Goal: Task Accomplishment & Management: Complete application form

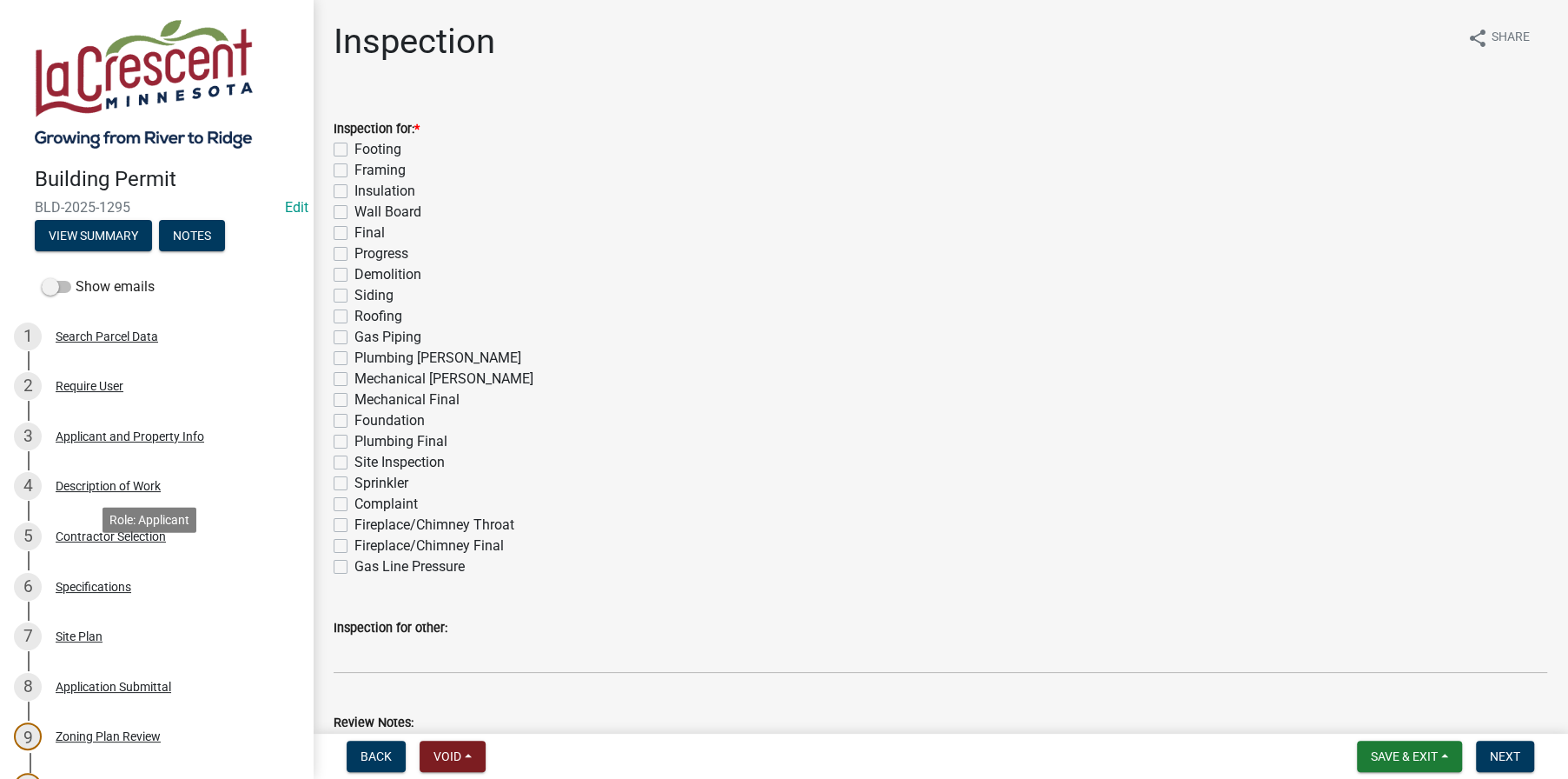
scroll to position [348, 0]
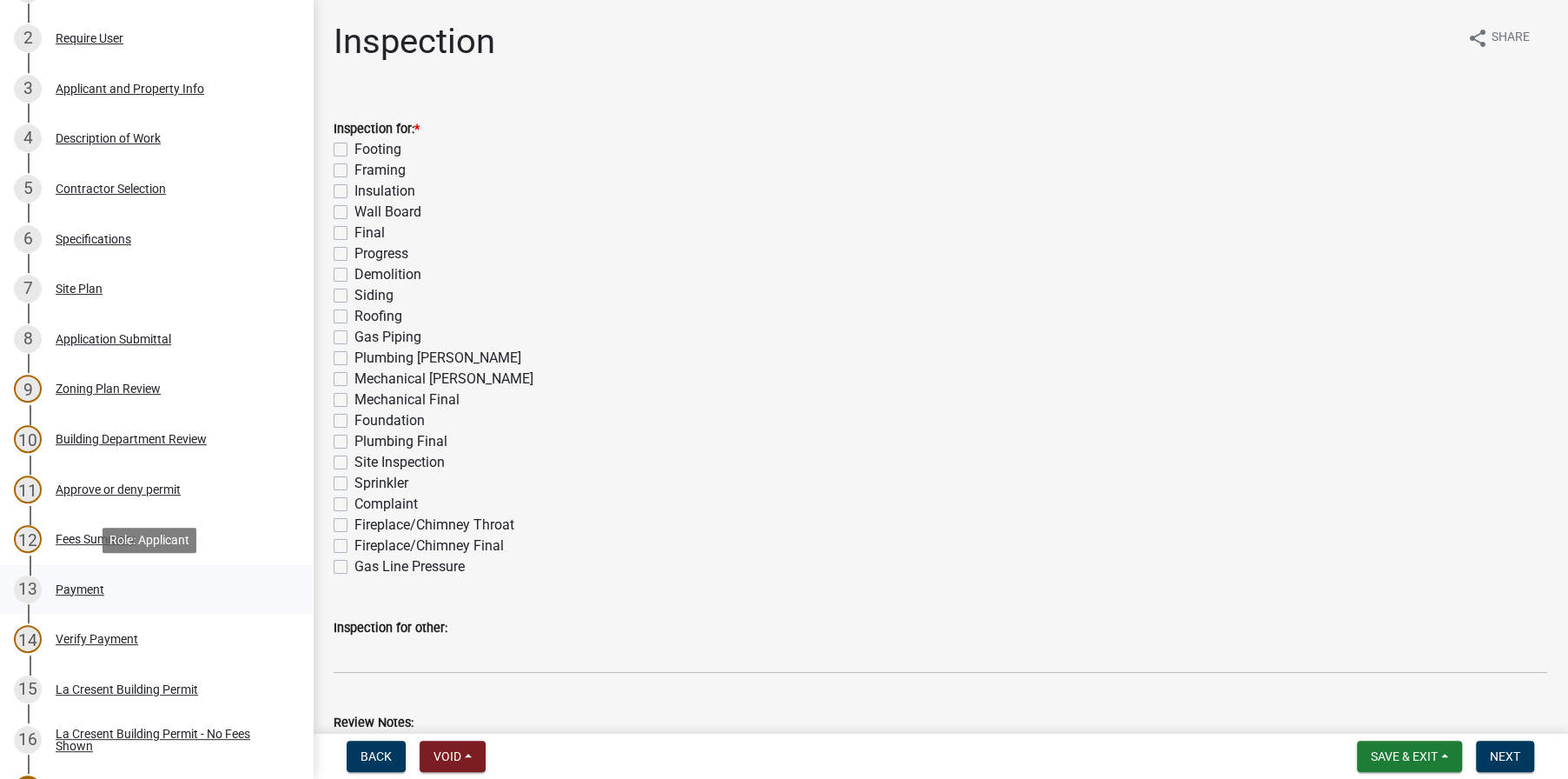
click at [82, 584] on div "Payment" at bounding box center [80, 589] width 49 height 12
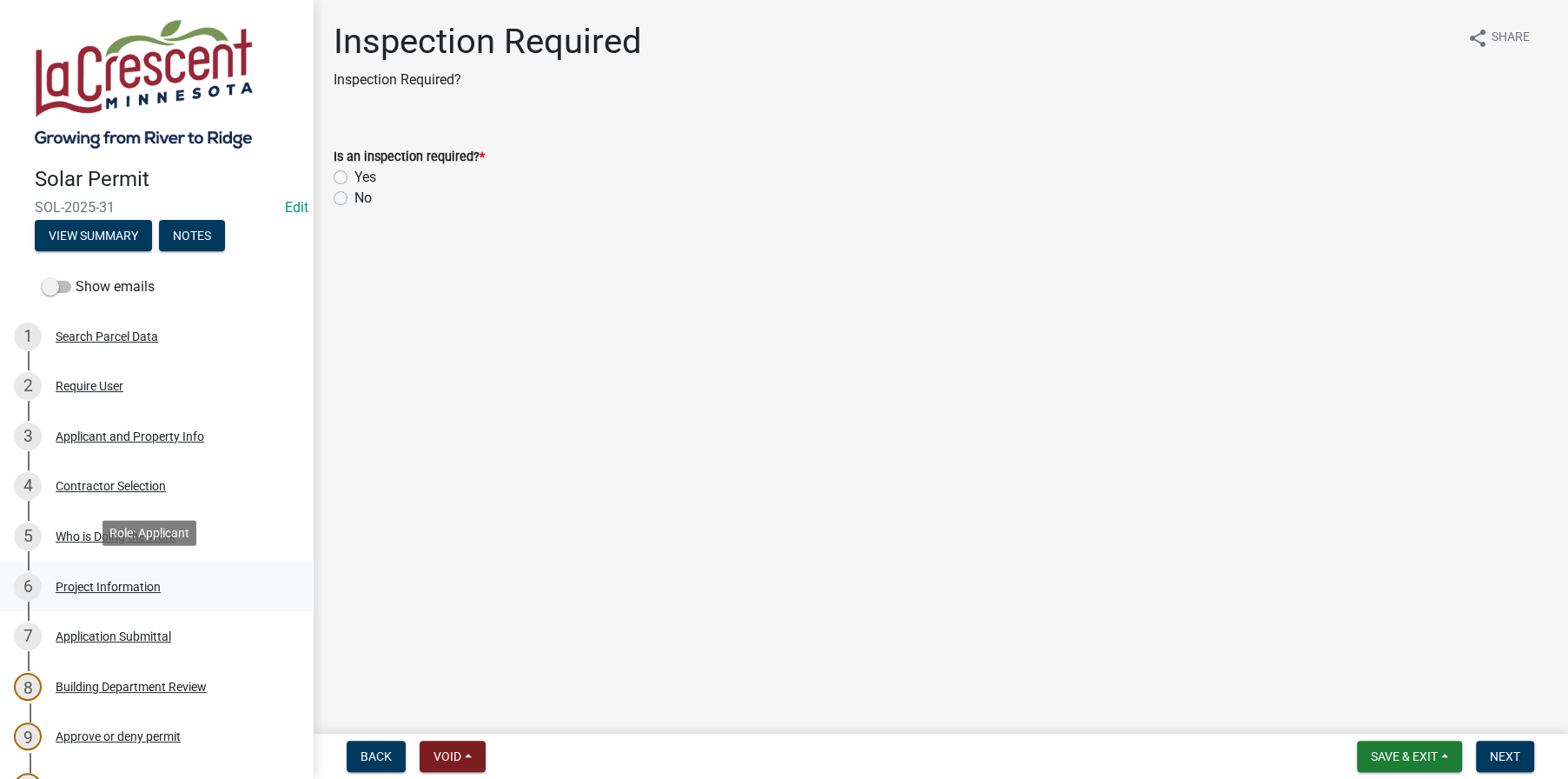
scroll to position [434, 0]
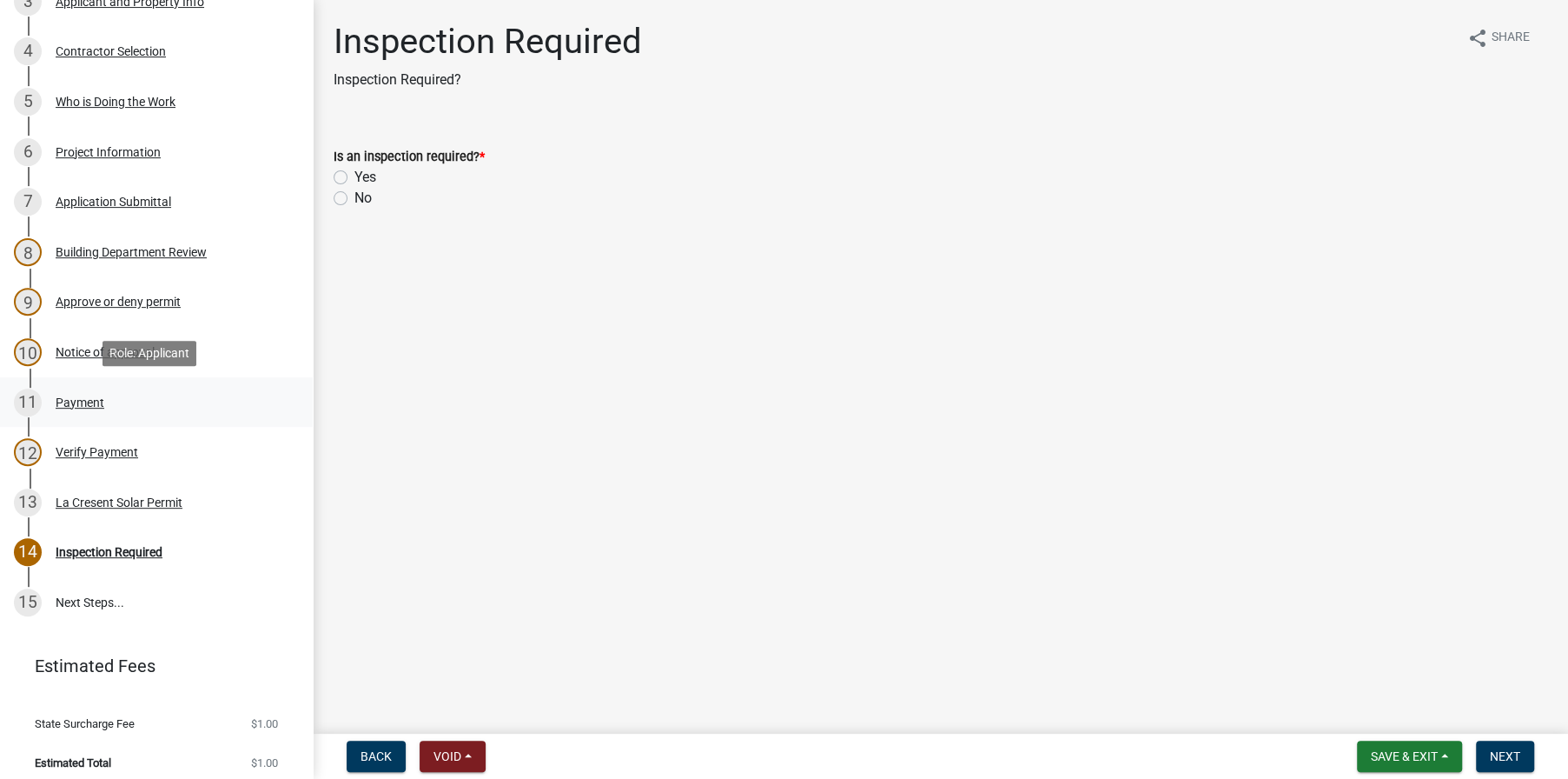
click at [83, 398] on div "Payment" at bounding box center [80, 402] width 49 height 12
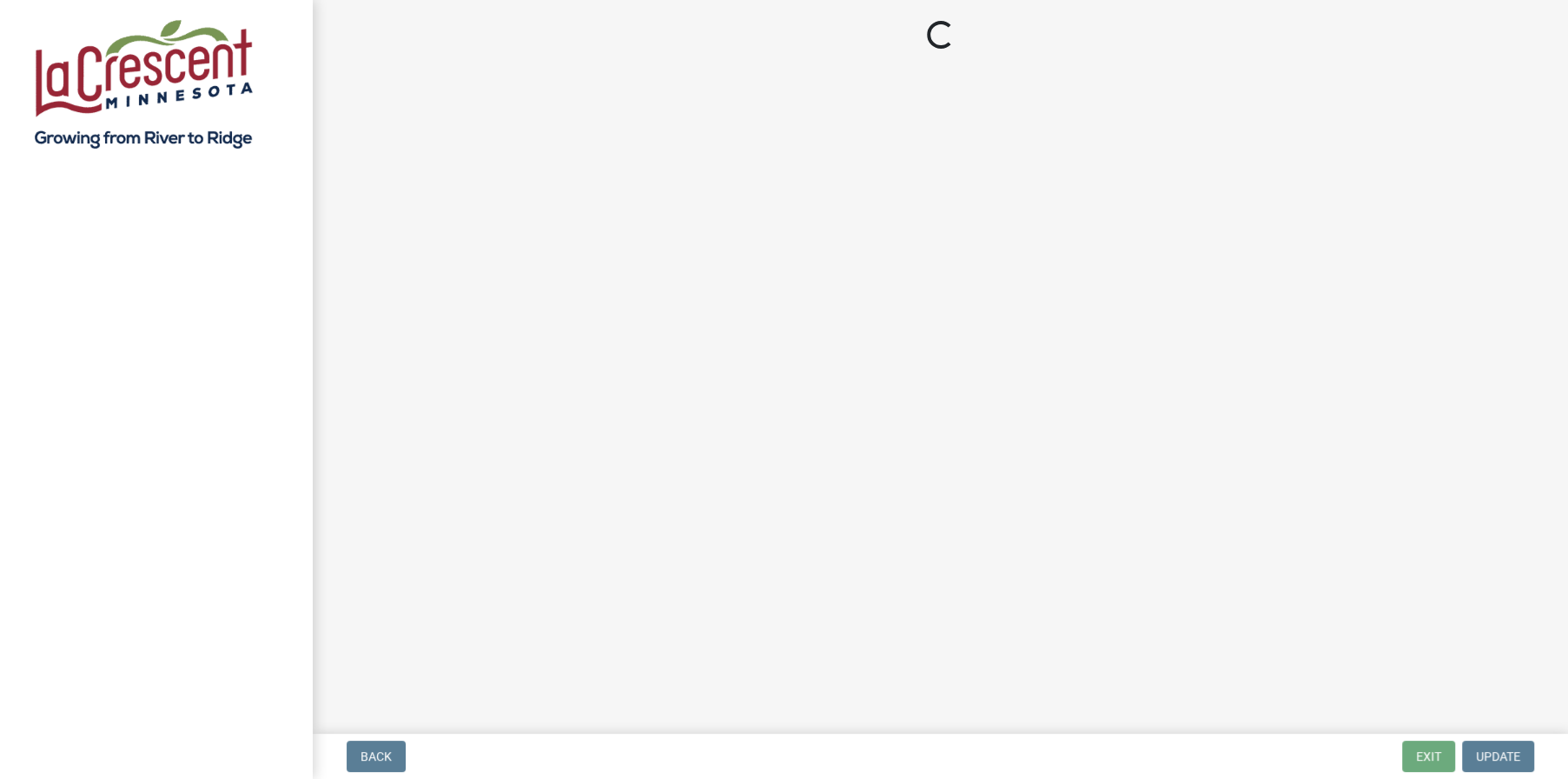
select select "3: 3"
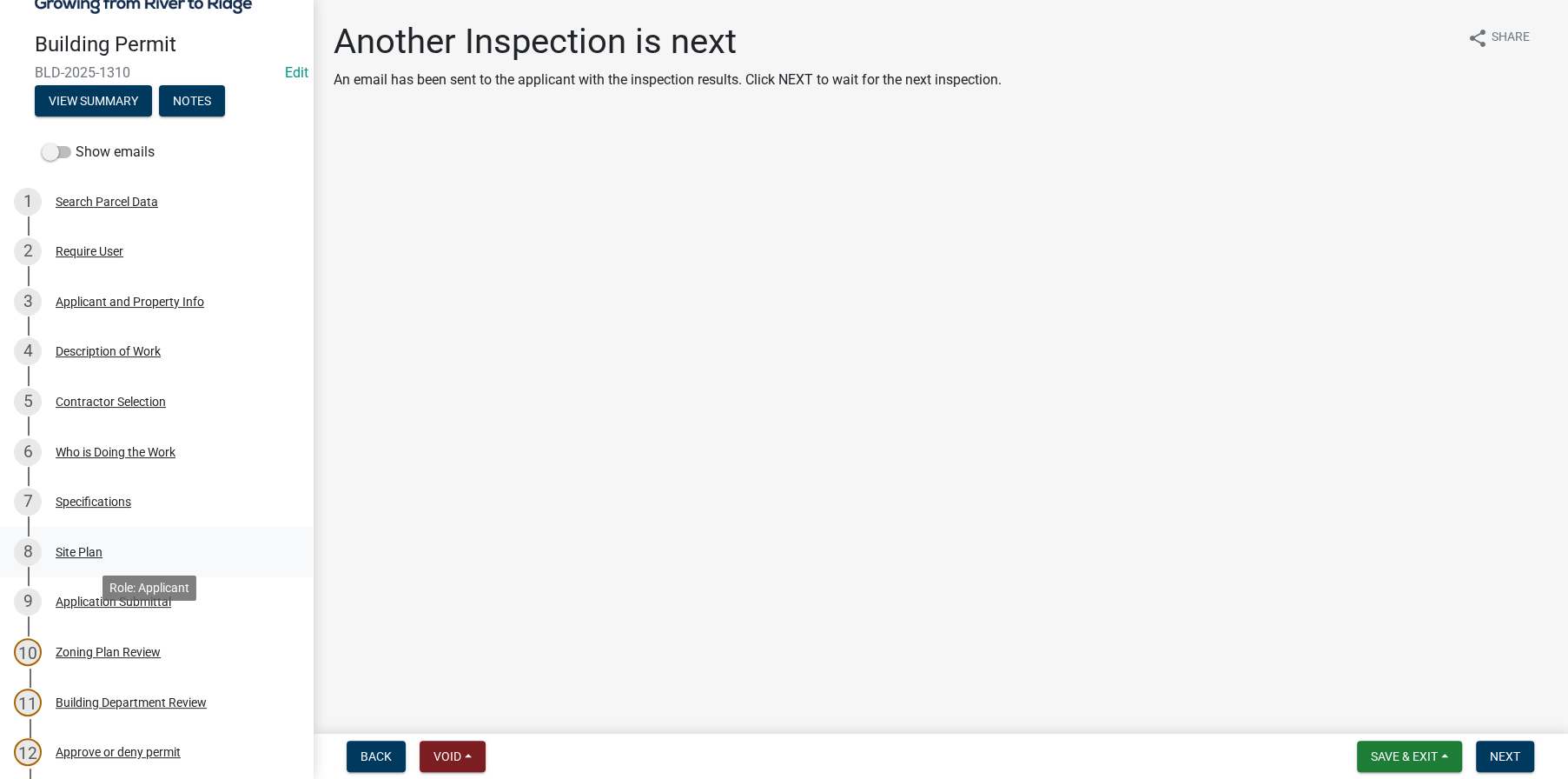
scroll to position [434, 0]
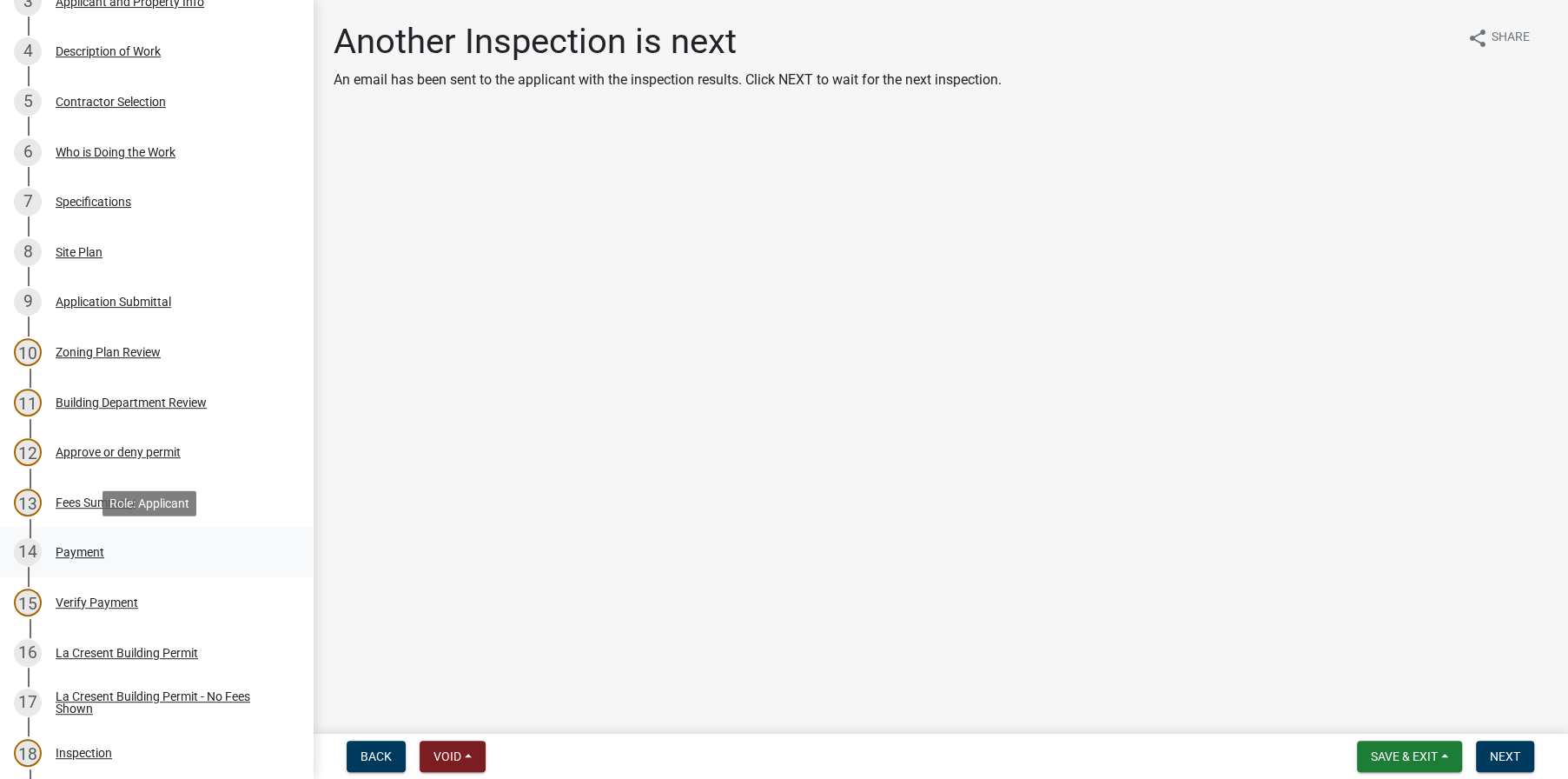
click at [81, 555] on div "Payment" at bounding box center [80, 552] width 49 height 12
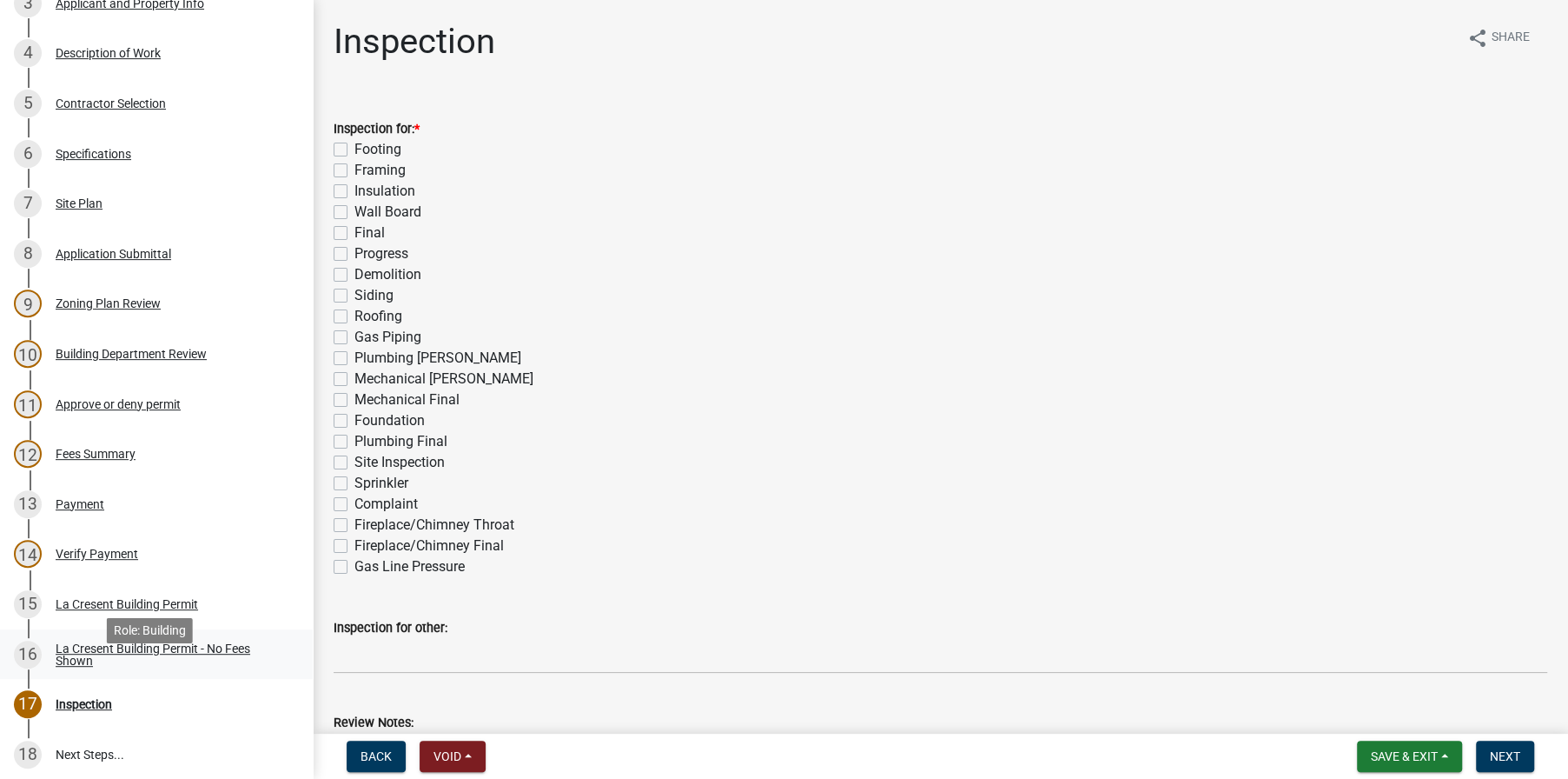
scroll to position [434, 0]
click at [69, 500] on div "Payment" at bounding box center [80, 502] width 49 height 12
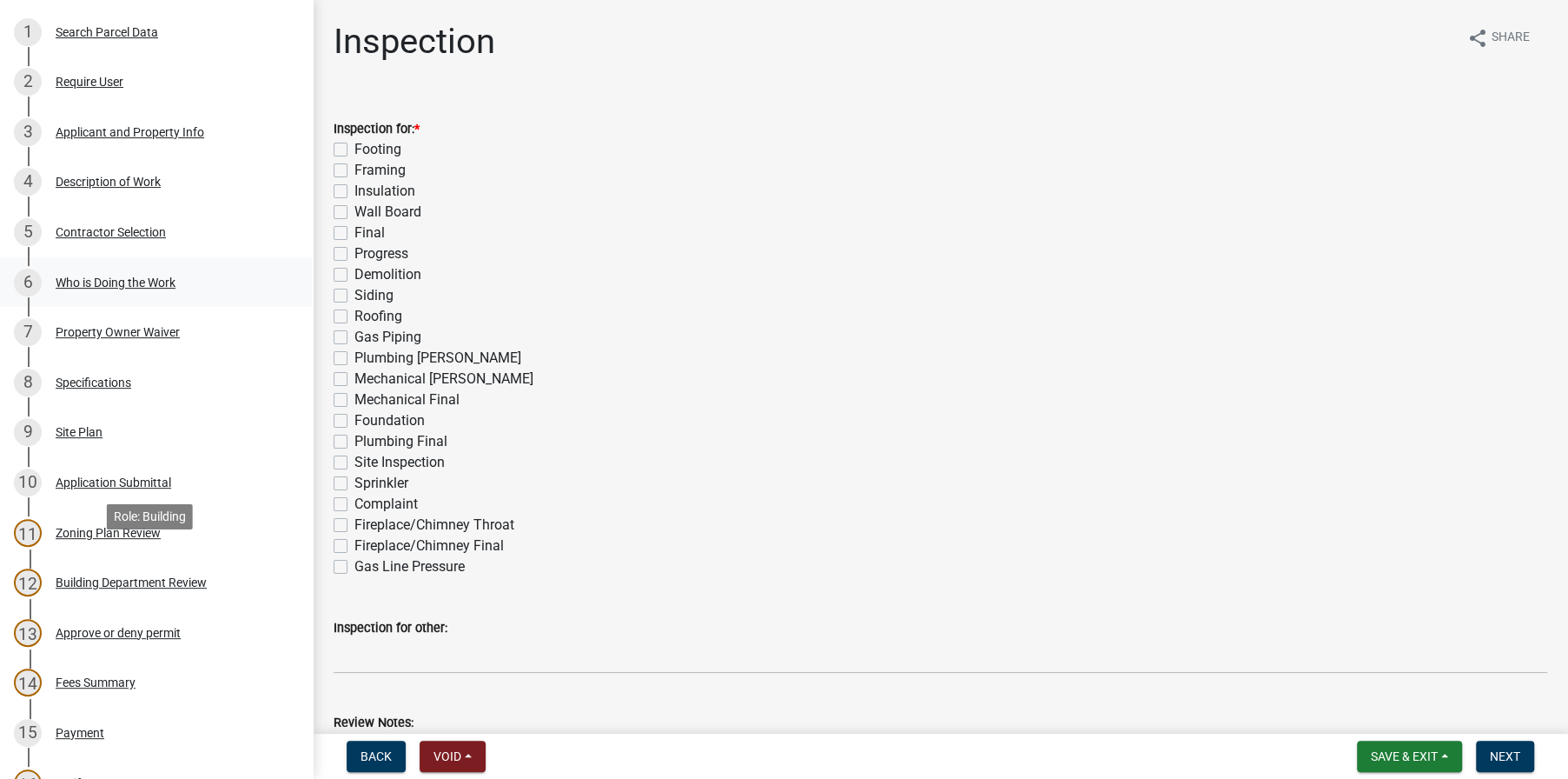
scroll to position [521, 0]
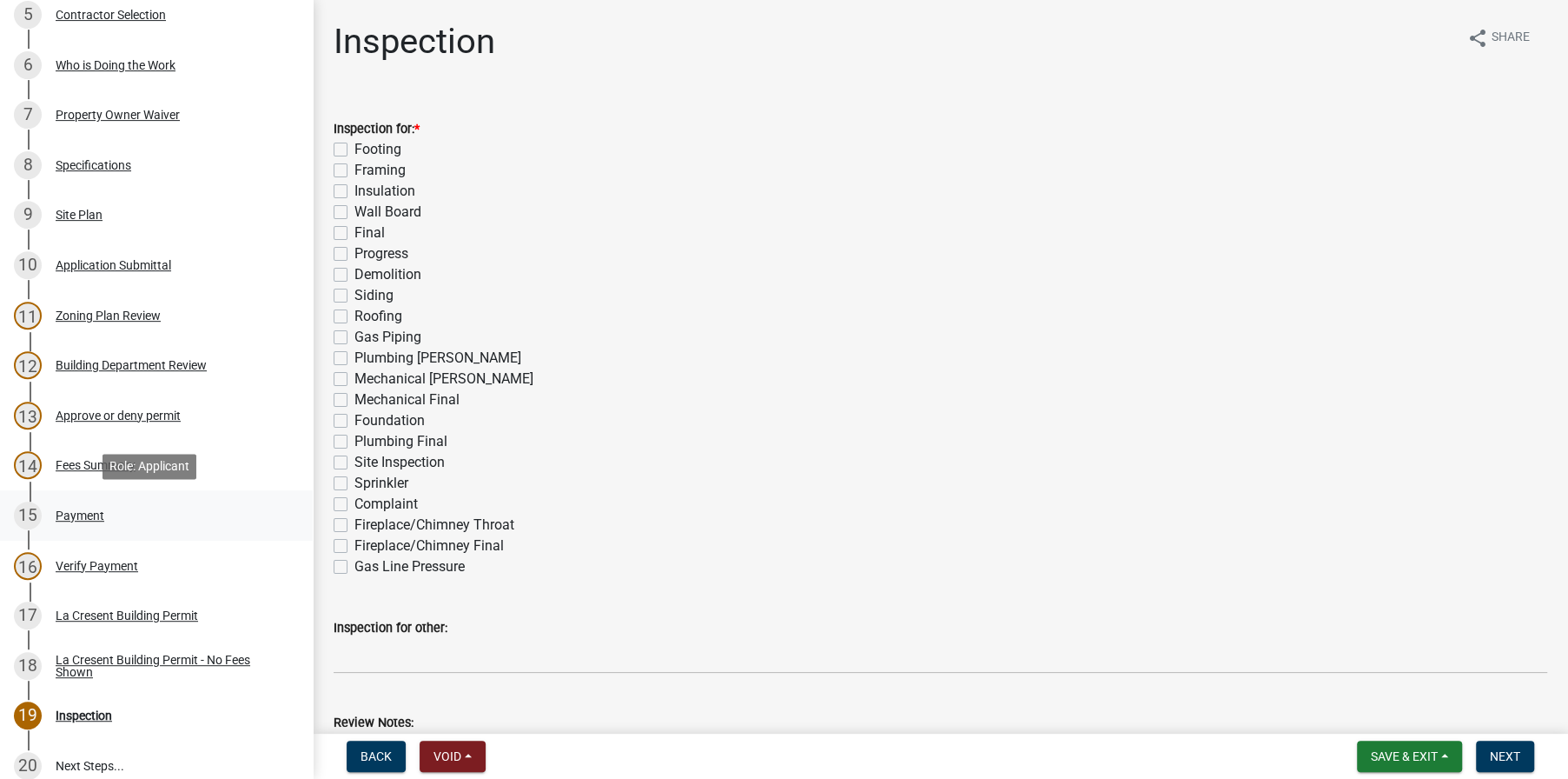
click at [67, 516] on div "Payment" at bounding box center [80, 515] width 49 height 12
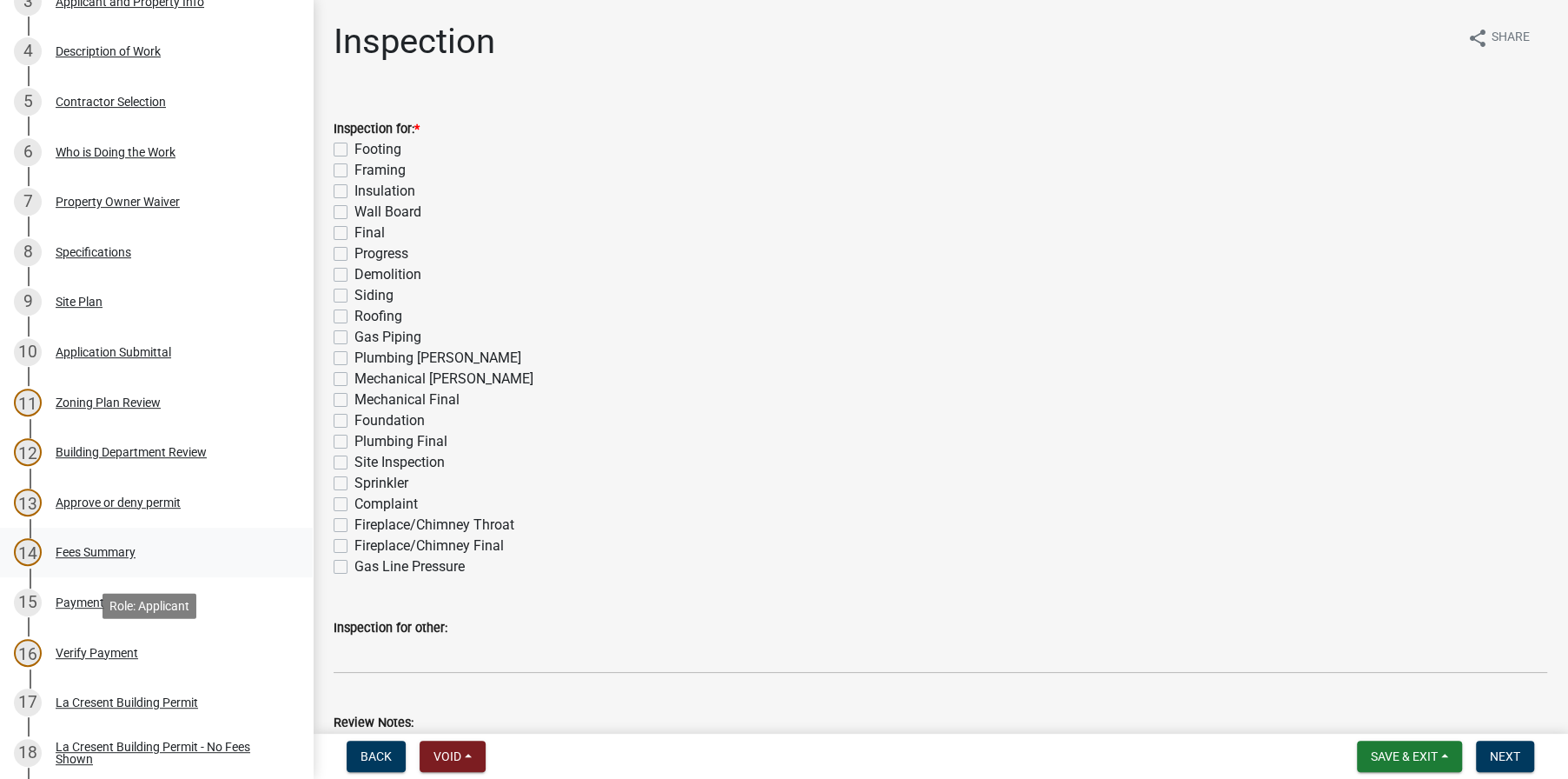
scroll to position [521, 0]
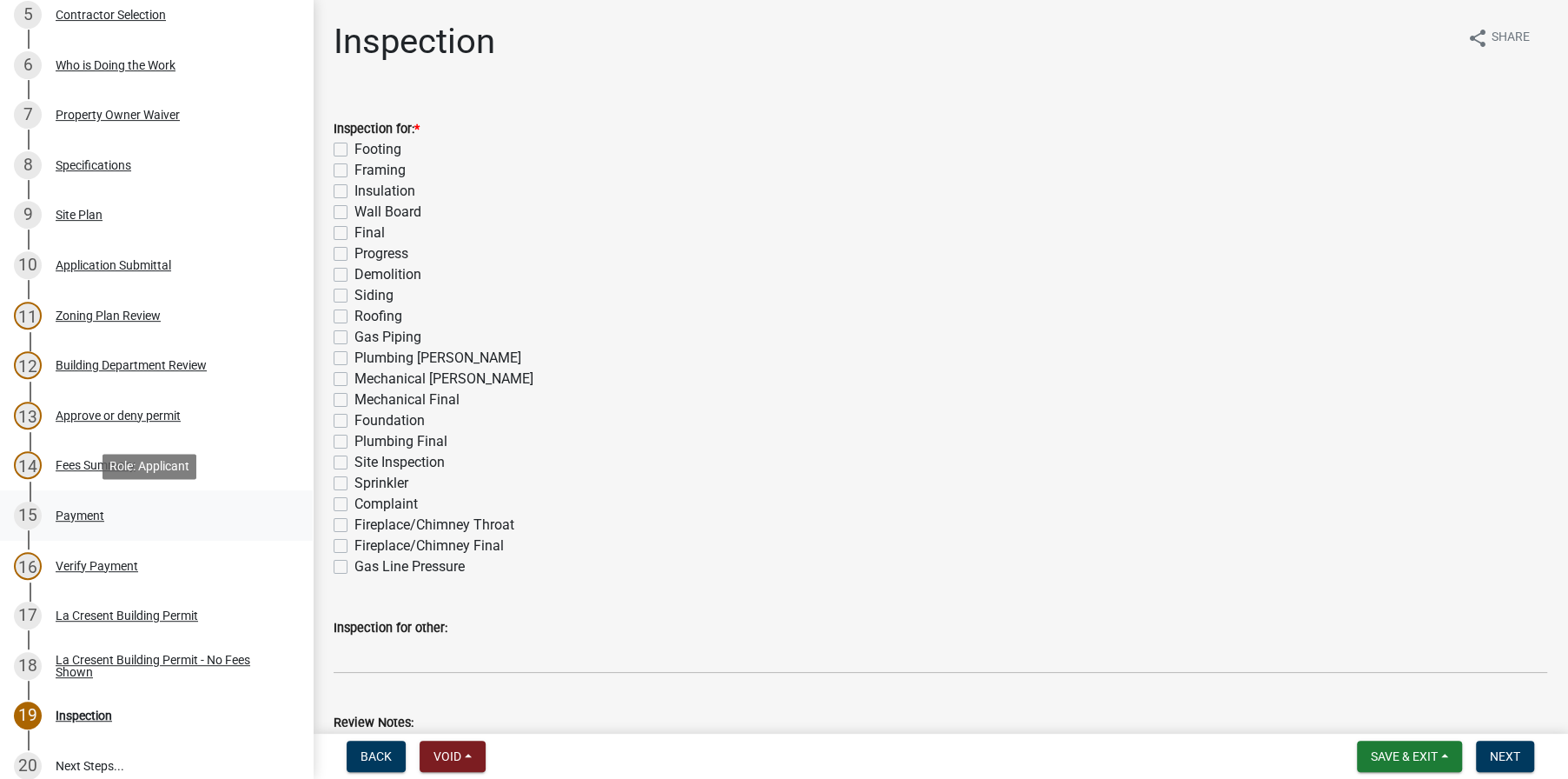
click at [75, 509] on div "Payment" at bounding box center [80, 515] width 49 height 12
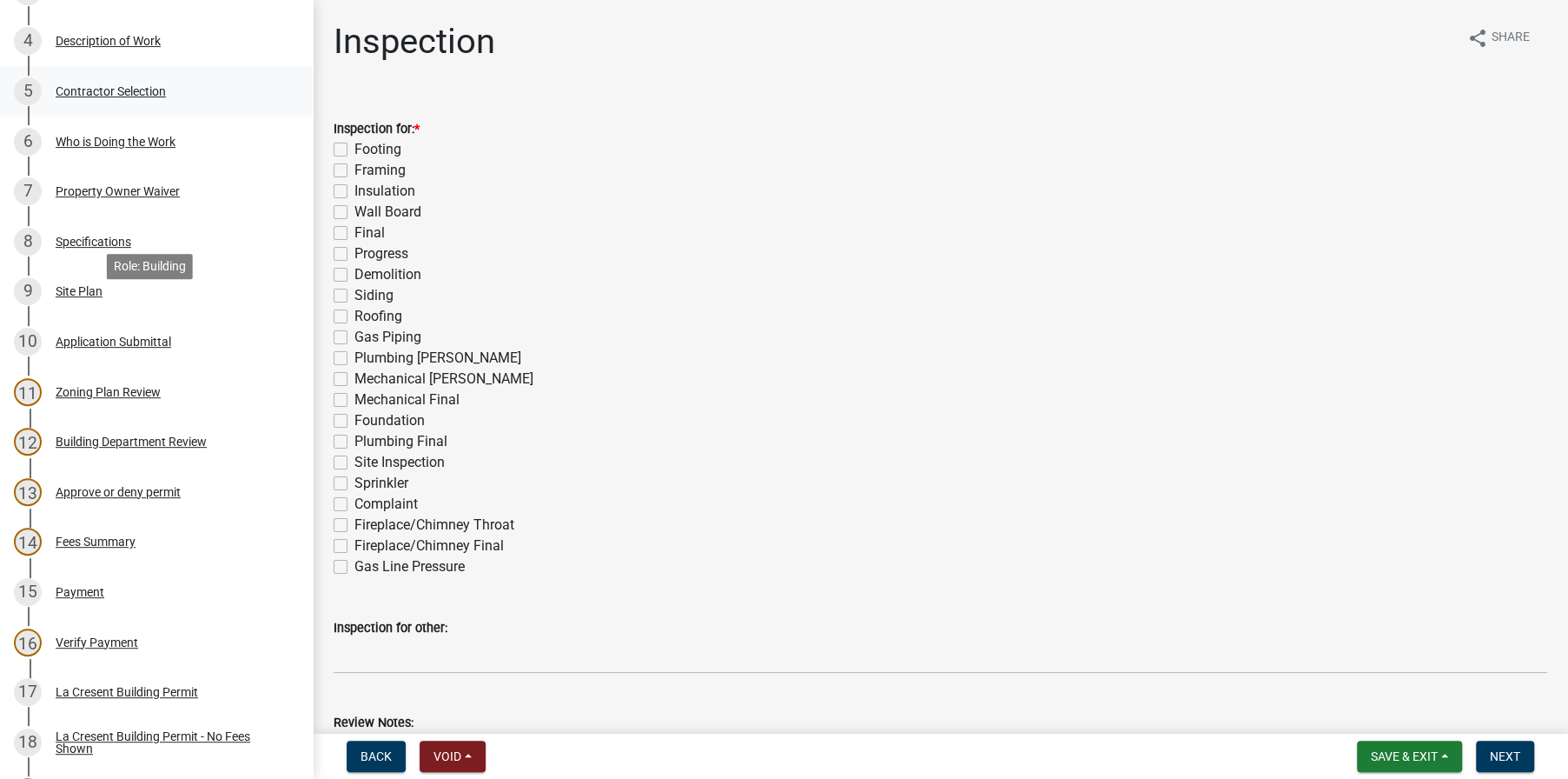
scroll to position [521, 0]
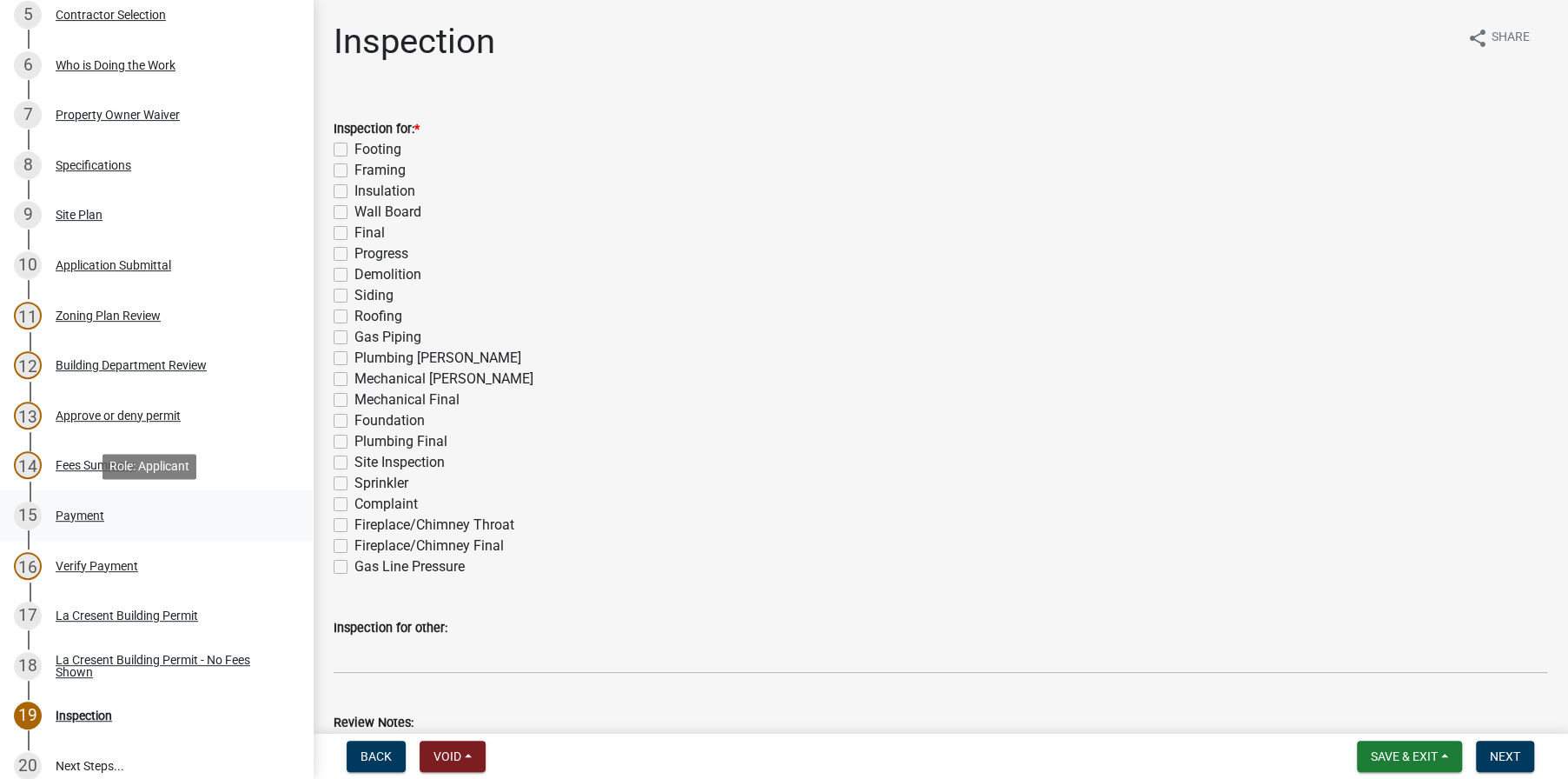
click at [69, 509] on div "Payment" at bounding box center [80, 515] width 49 height 12
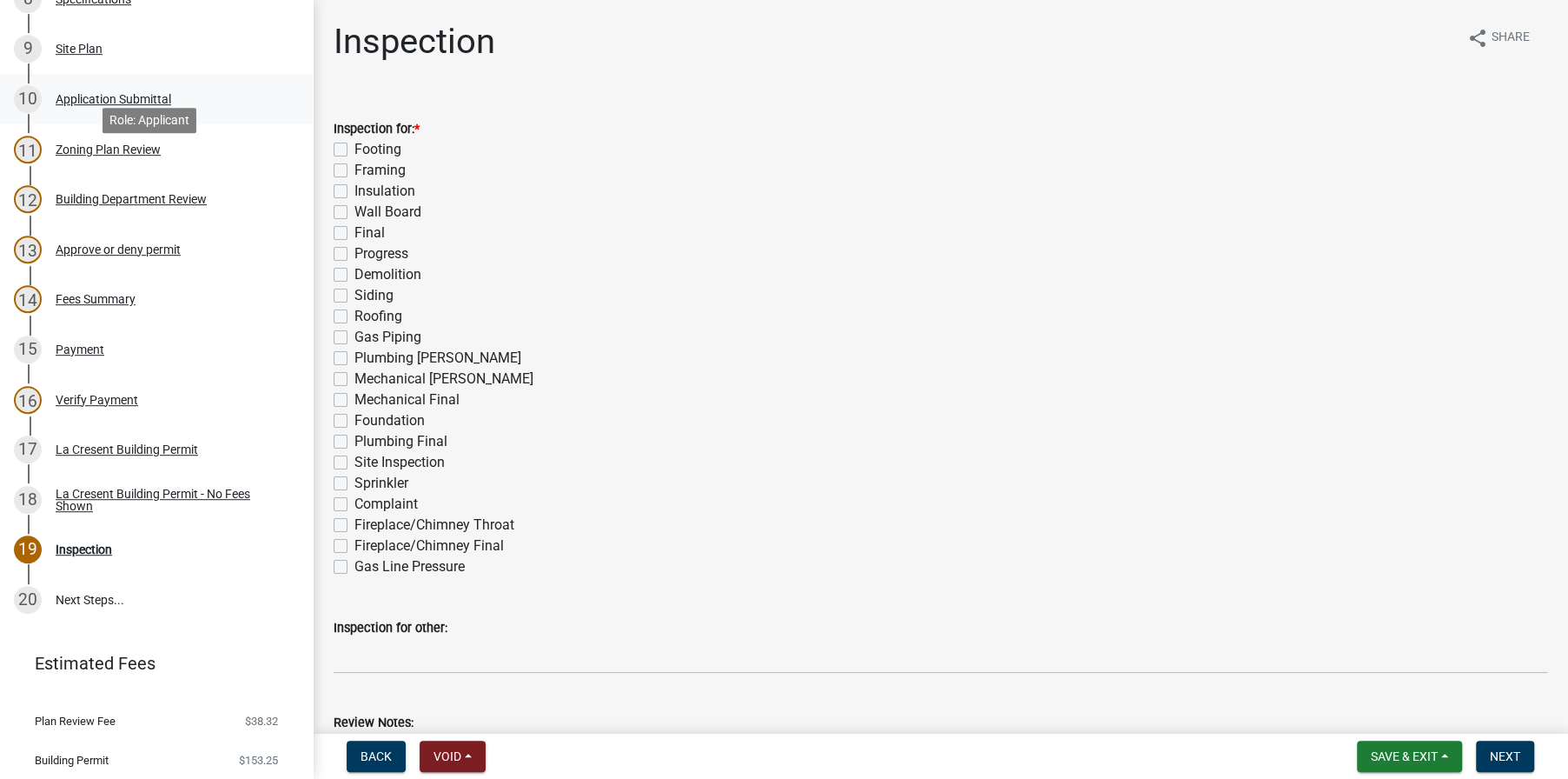
scroll to position [695, 0]
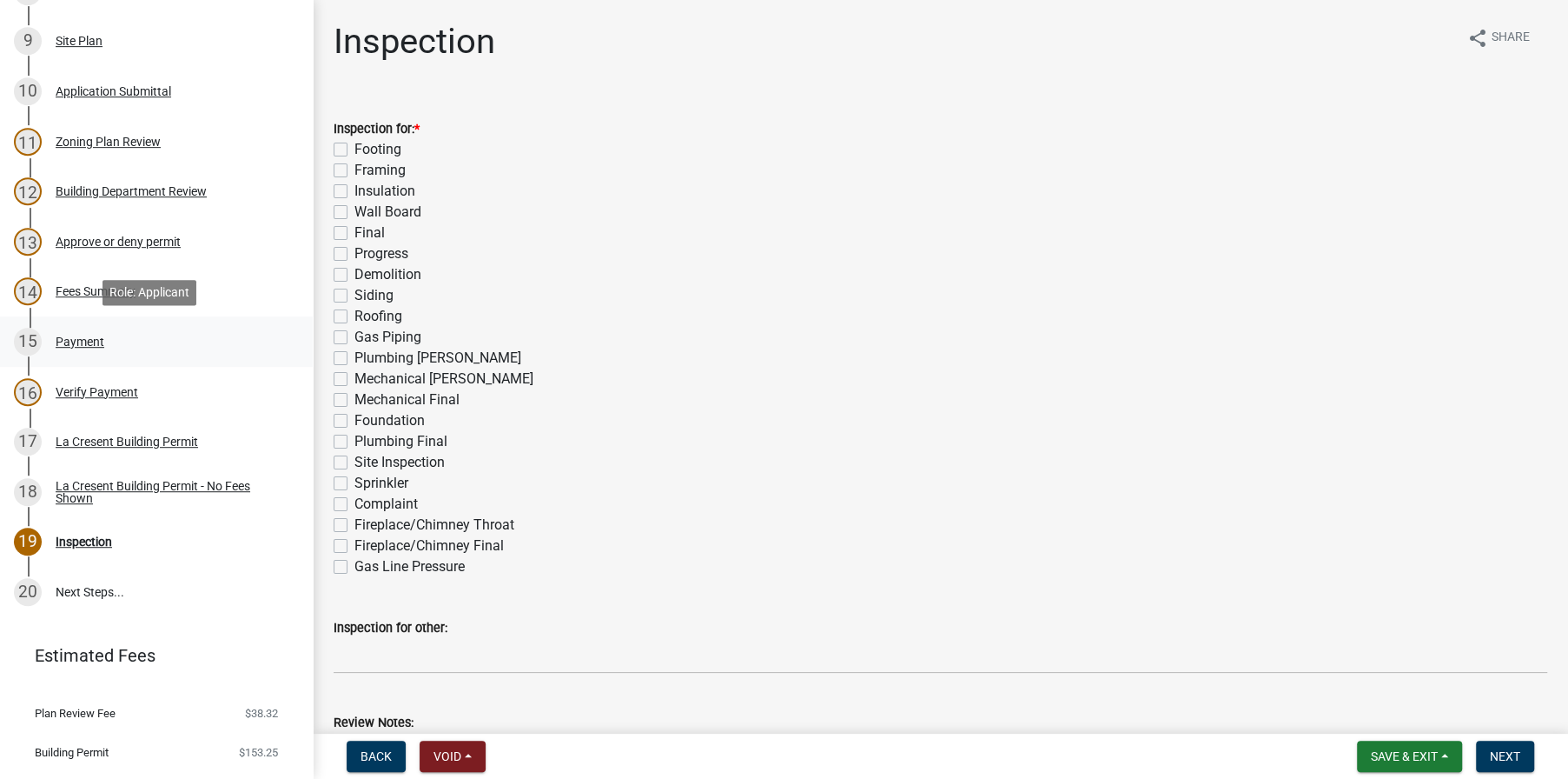
click at [61, 336] on div "Payment" at bounding box center [80, 342] width 49 height 12
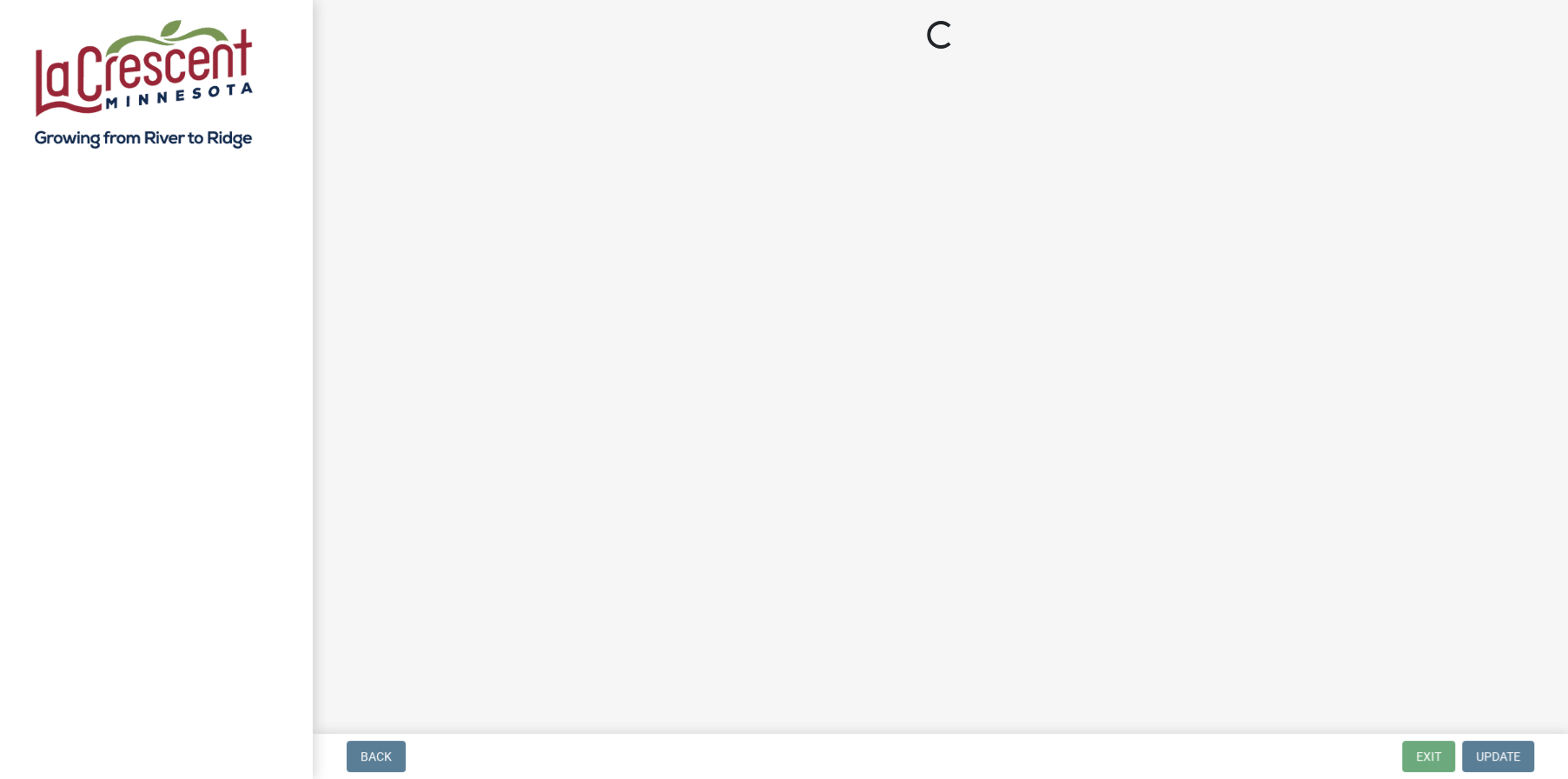
select select "3: 3"
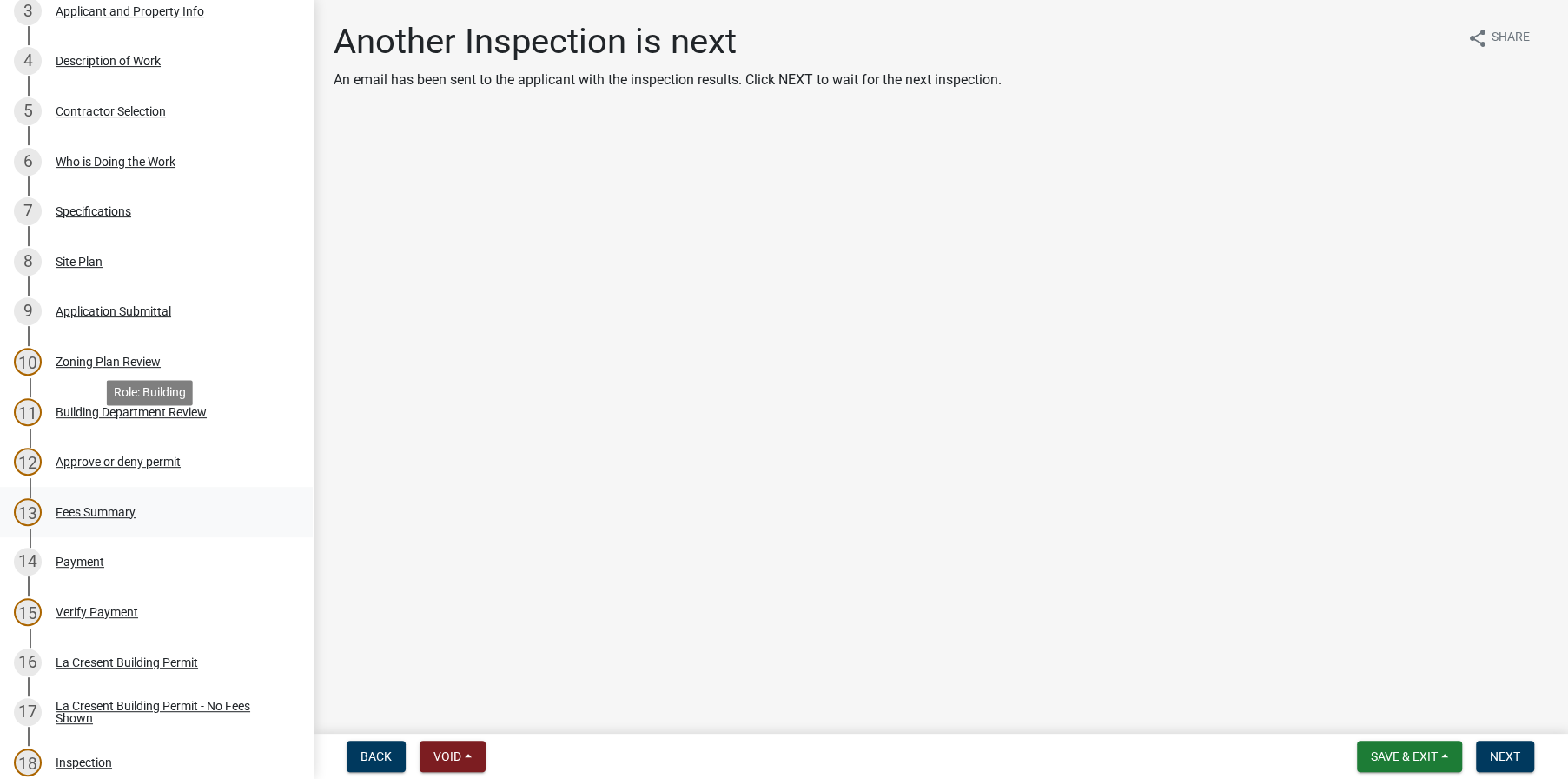
scroll to position [434, 0]
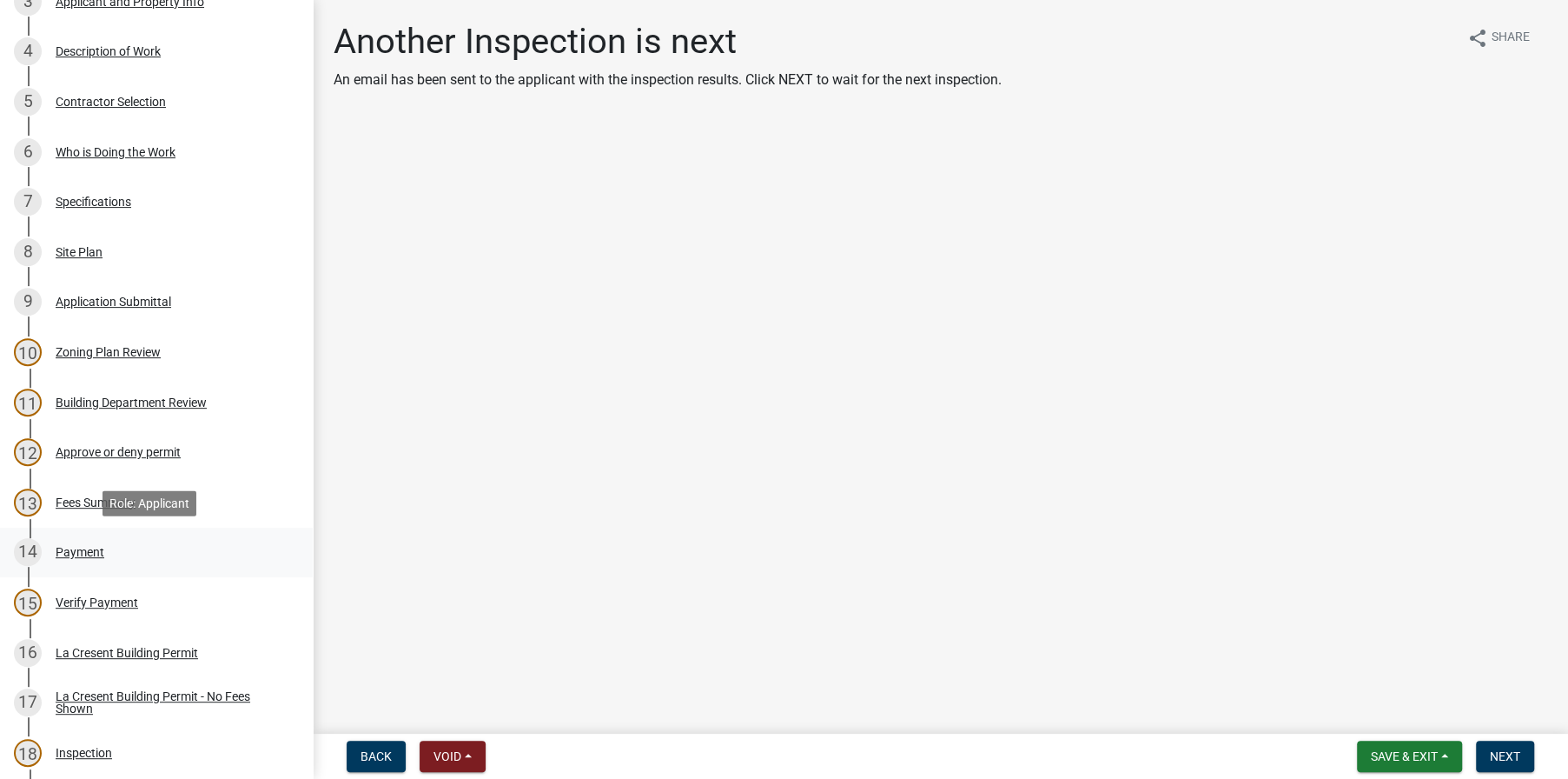
click at [81, 547] on div "Payment" at bounding box center [80, 552] width 49 height 12
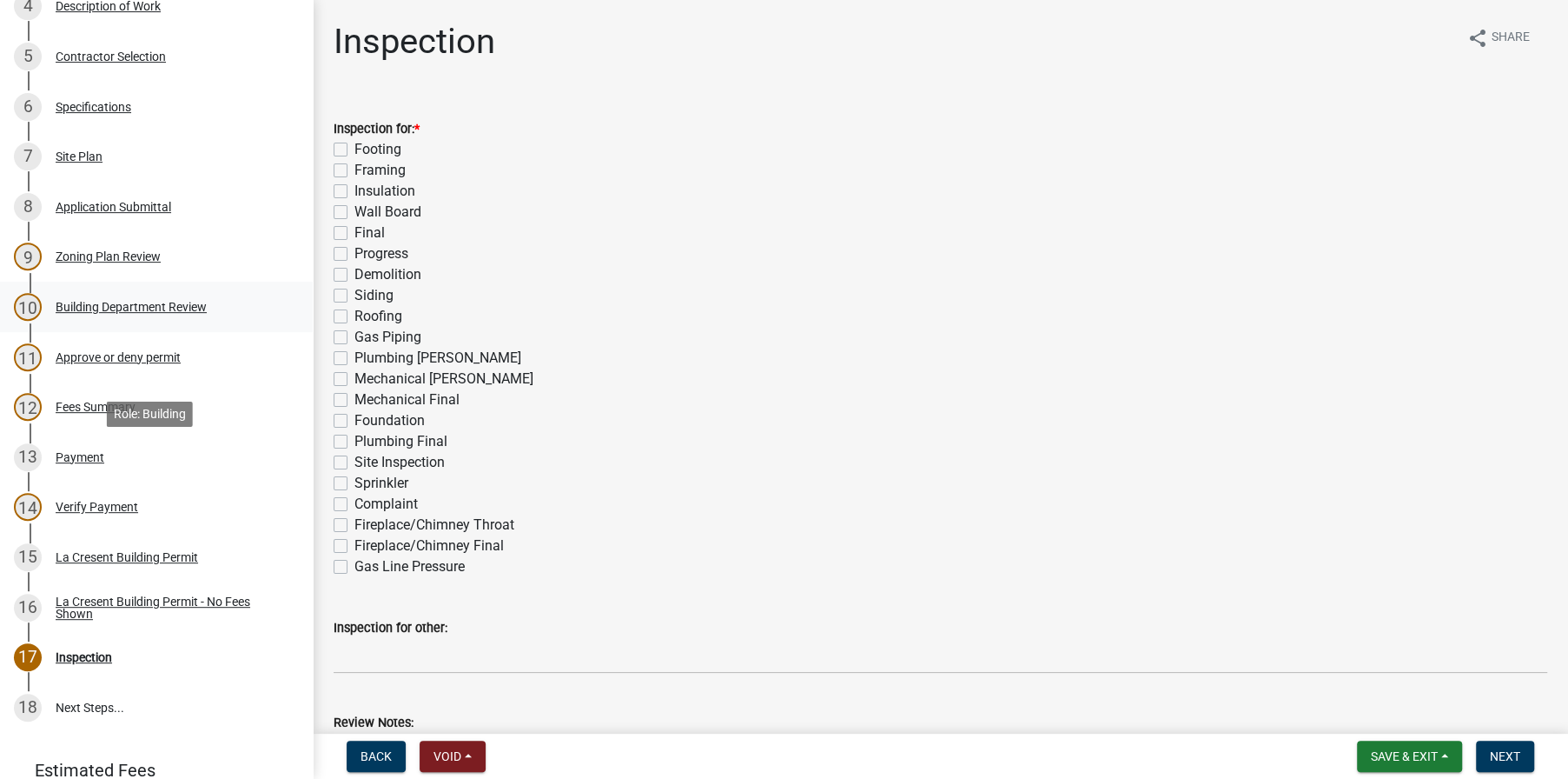
scroll to position [609, 0]
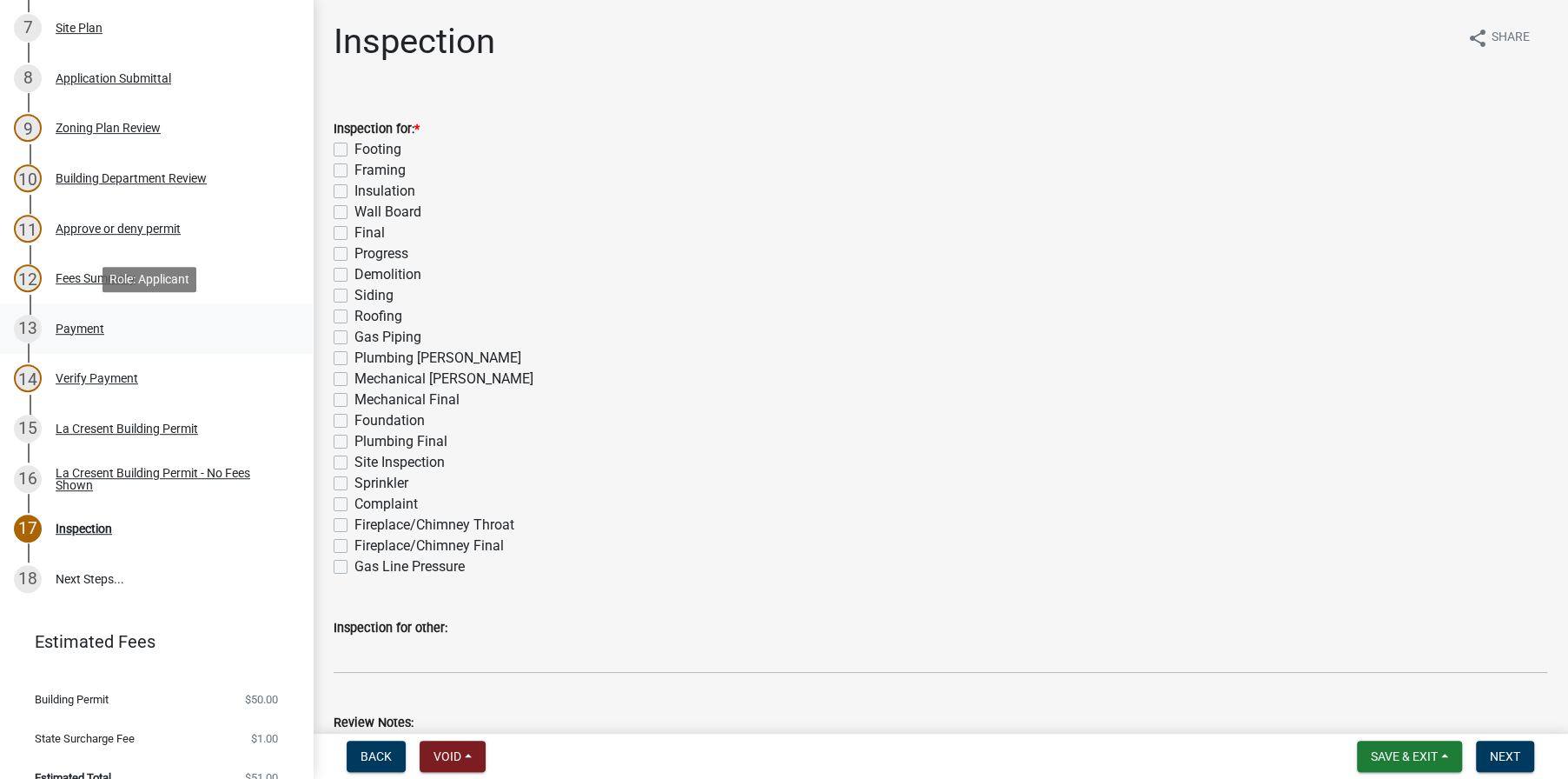
click at [80, 323] on div "Payment" at bounding box center [80, 329] width 49 height 12
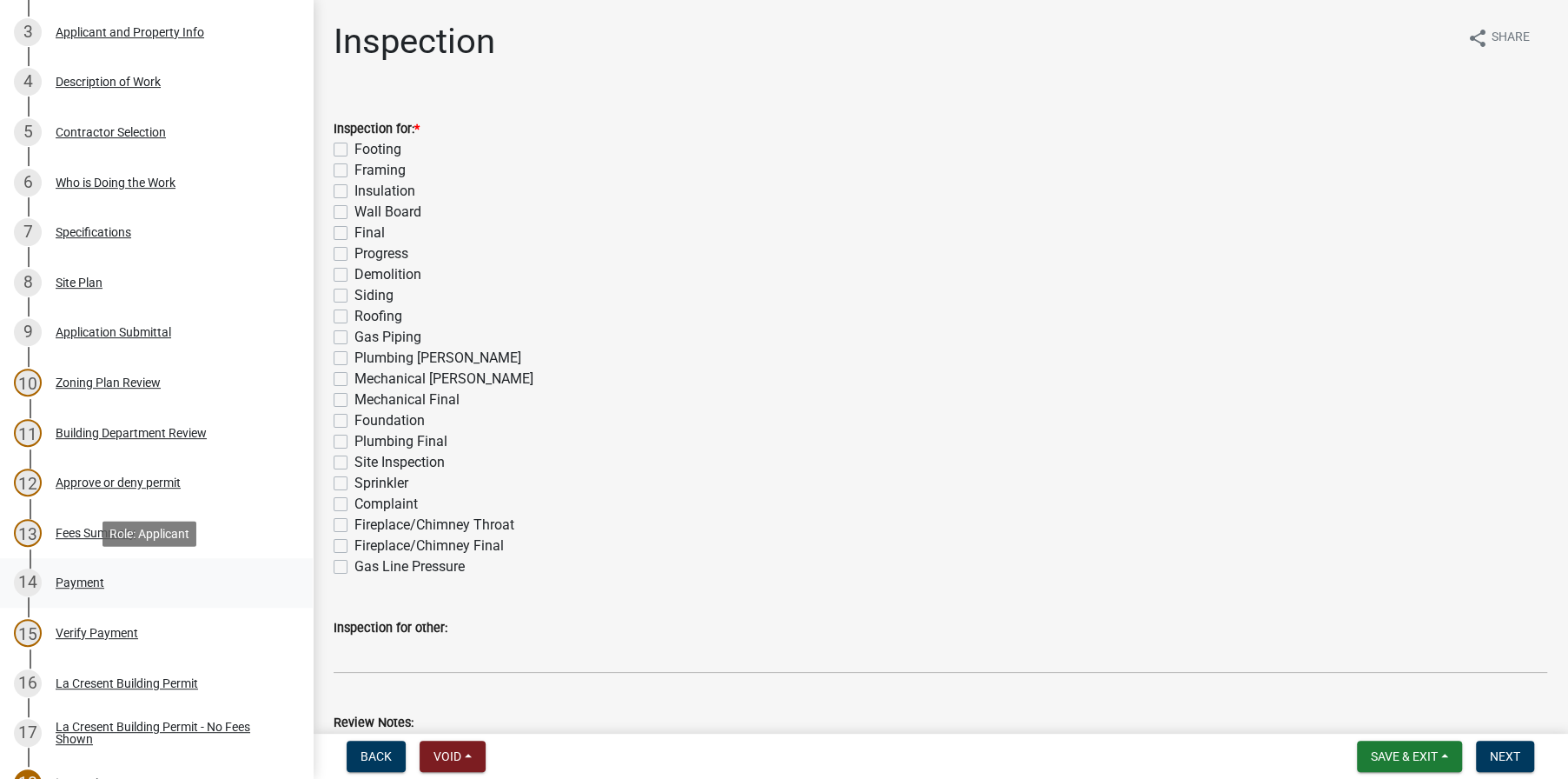
scroll to position [434, 0]
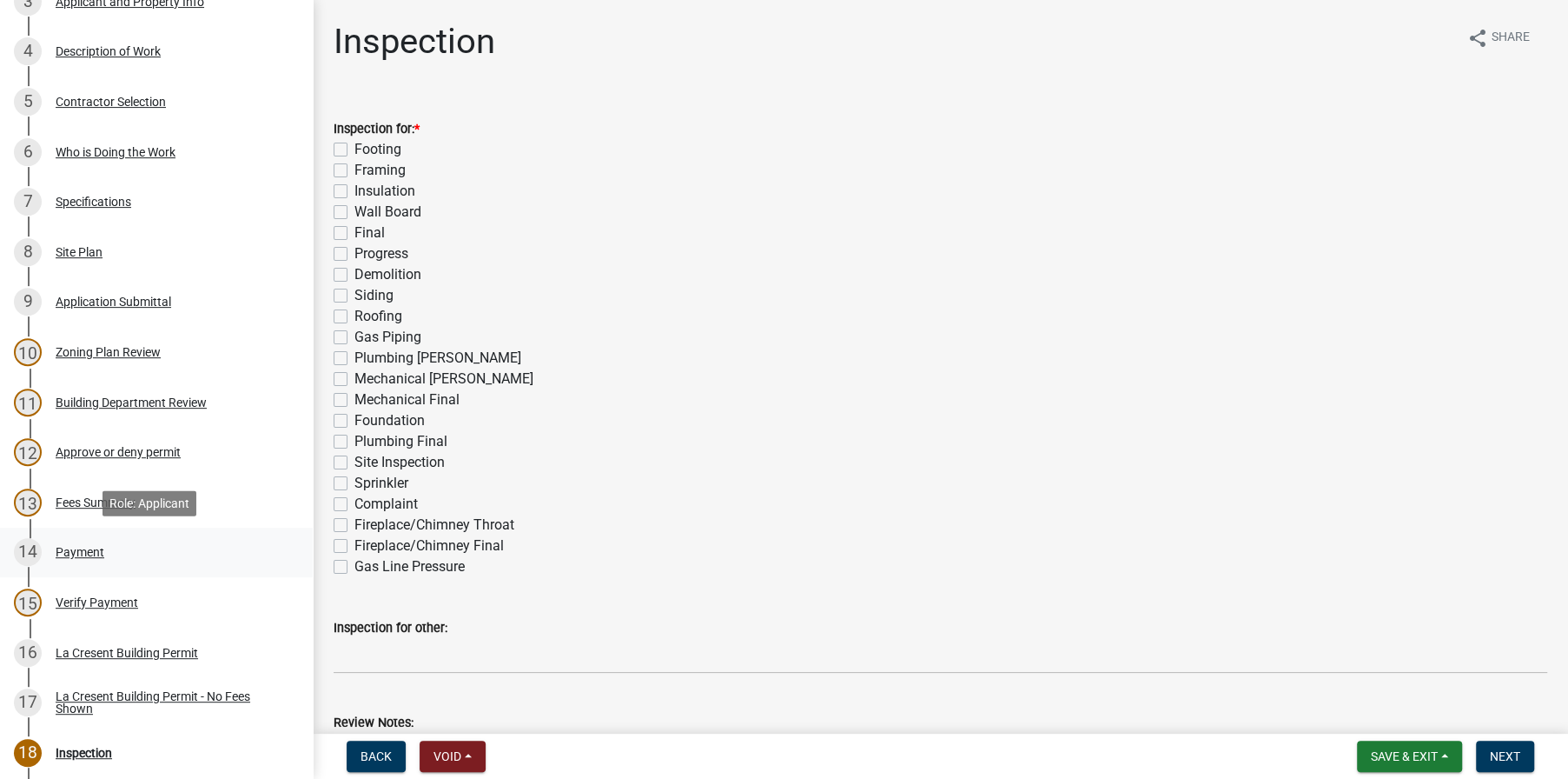
click at [83, 546] on div "Payment" at bounding box center [80, 552] width 49 height 12
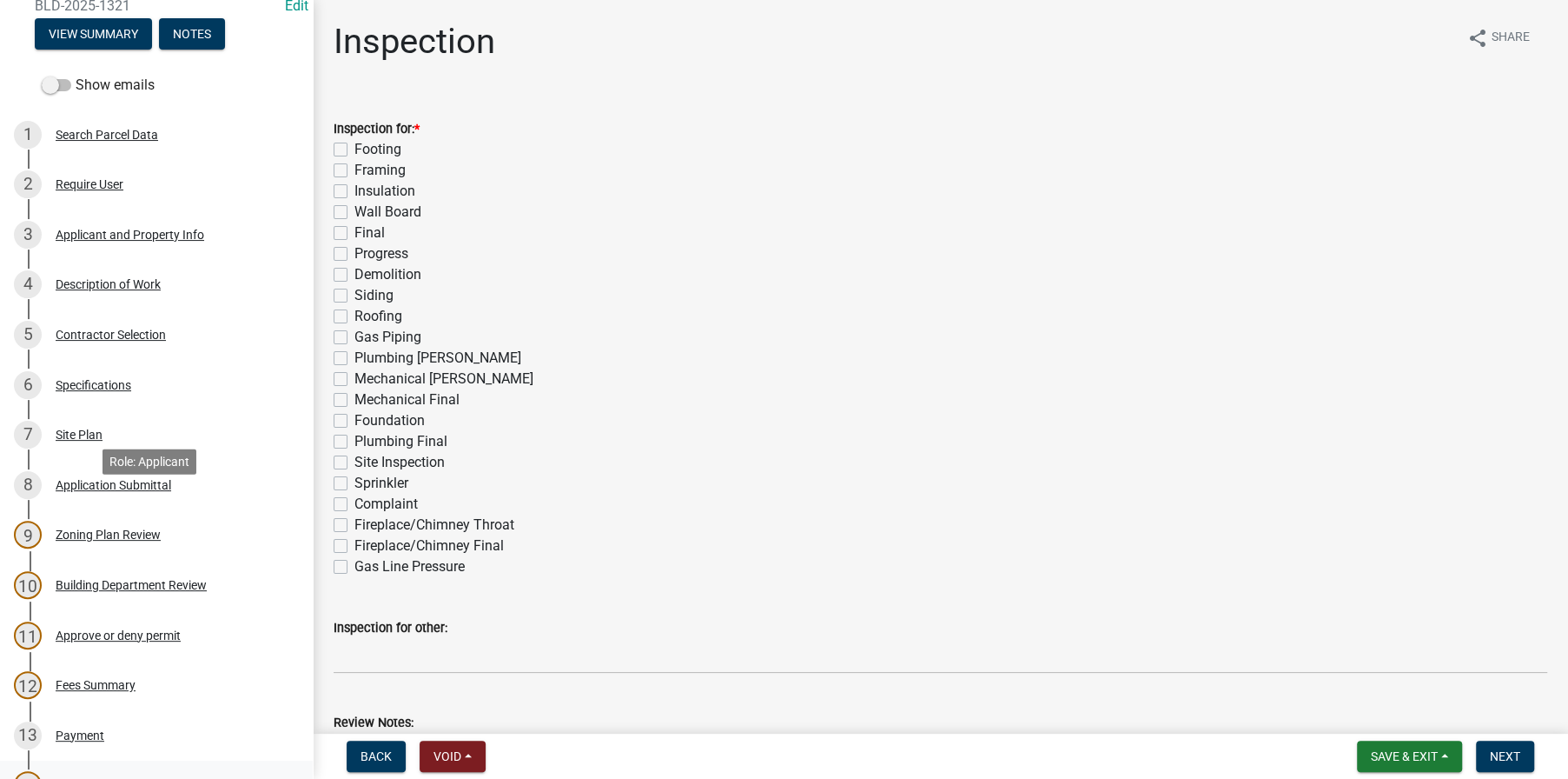
scroll to position [434, 0]
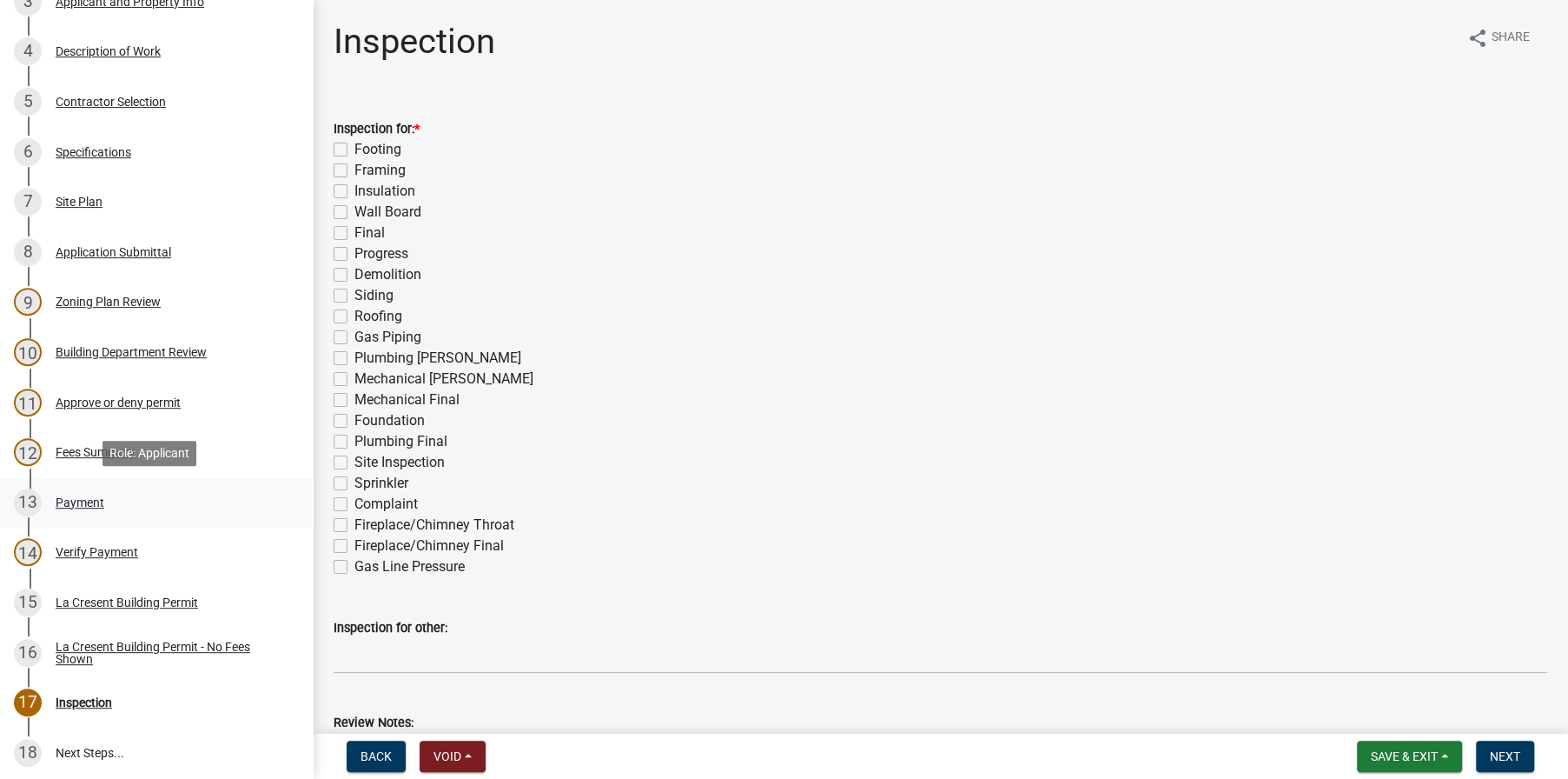
click at [78, 493] on div "13 Payment" at bounding box center [149, 502] width 271 height 28
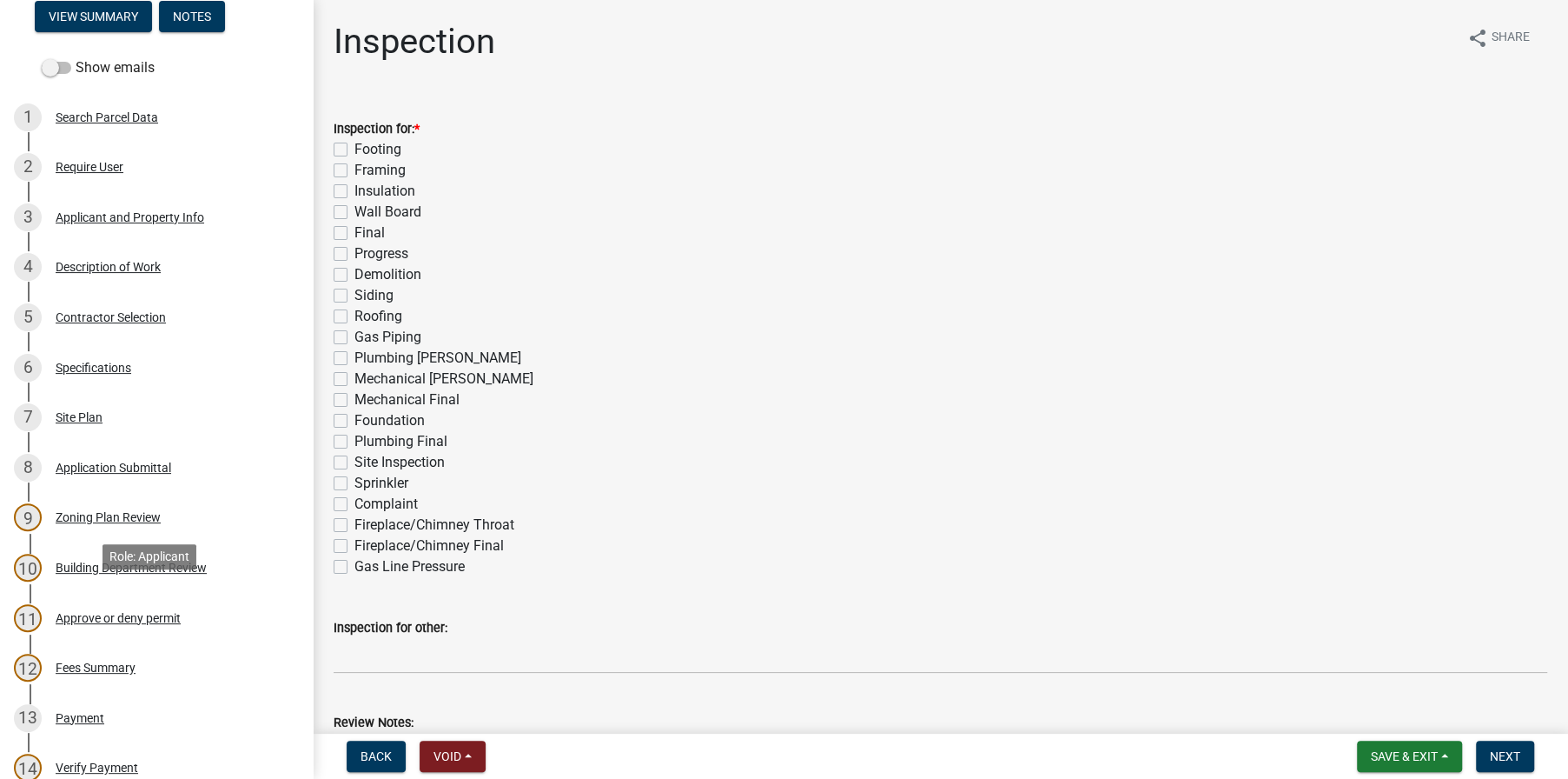
scroll to position [521, 0]
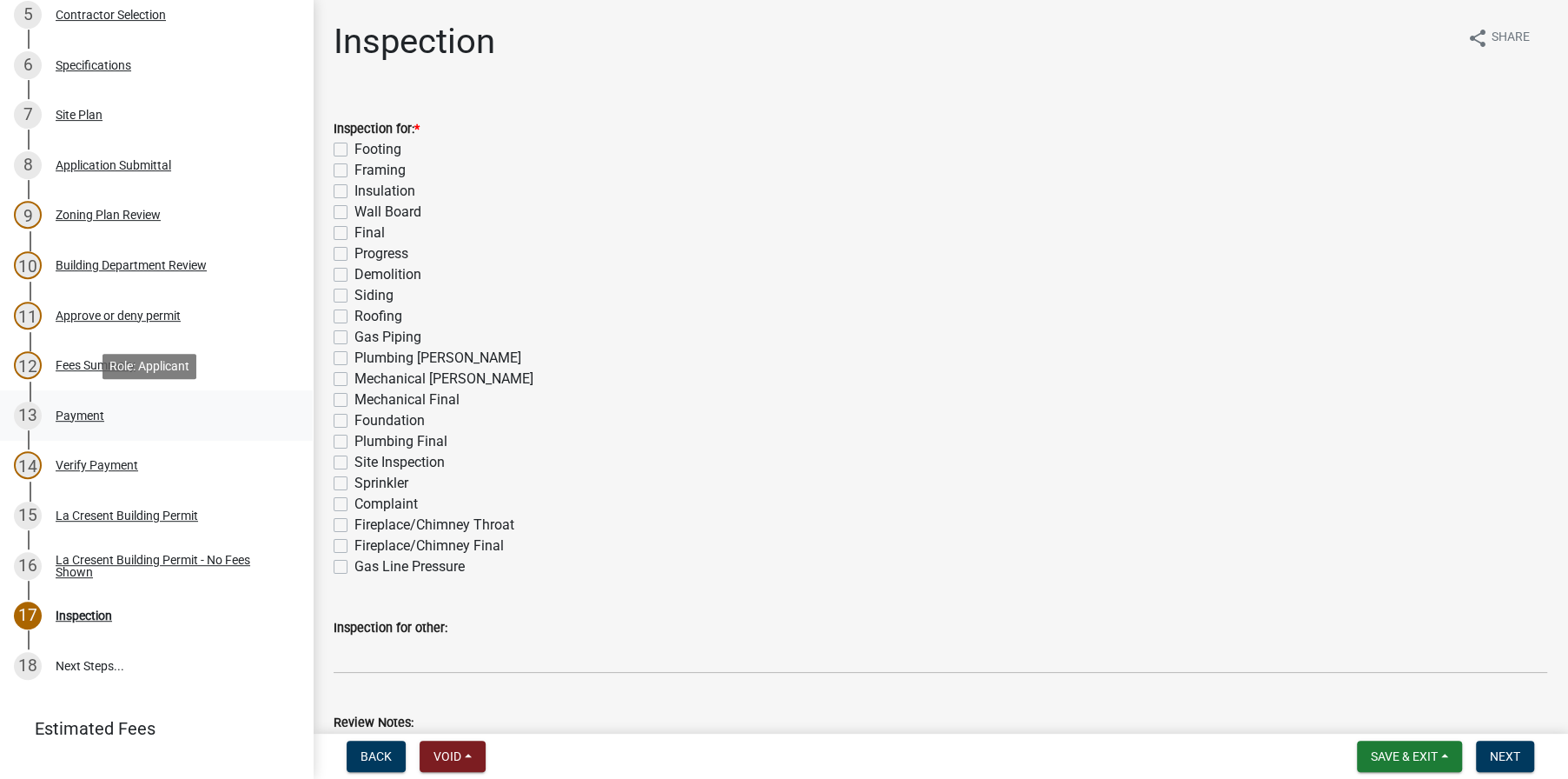
click at [76, 413] on div "Payment" at bounding box center [80, 415] width 49 height 12
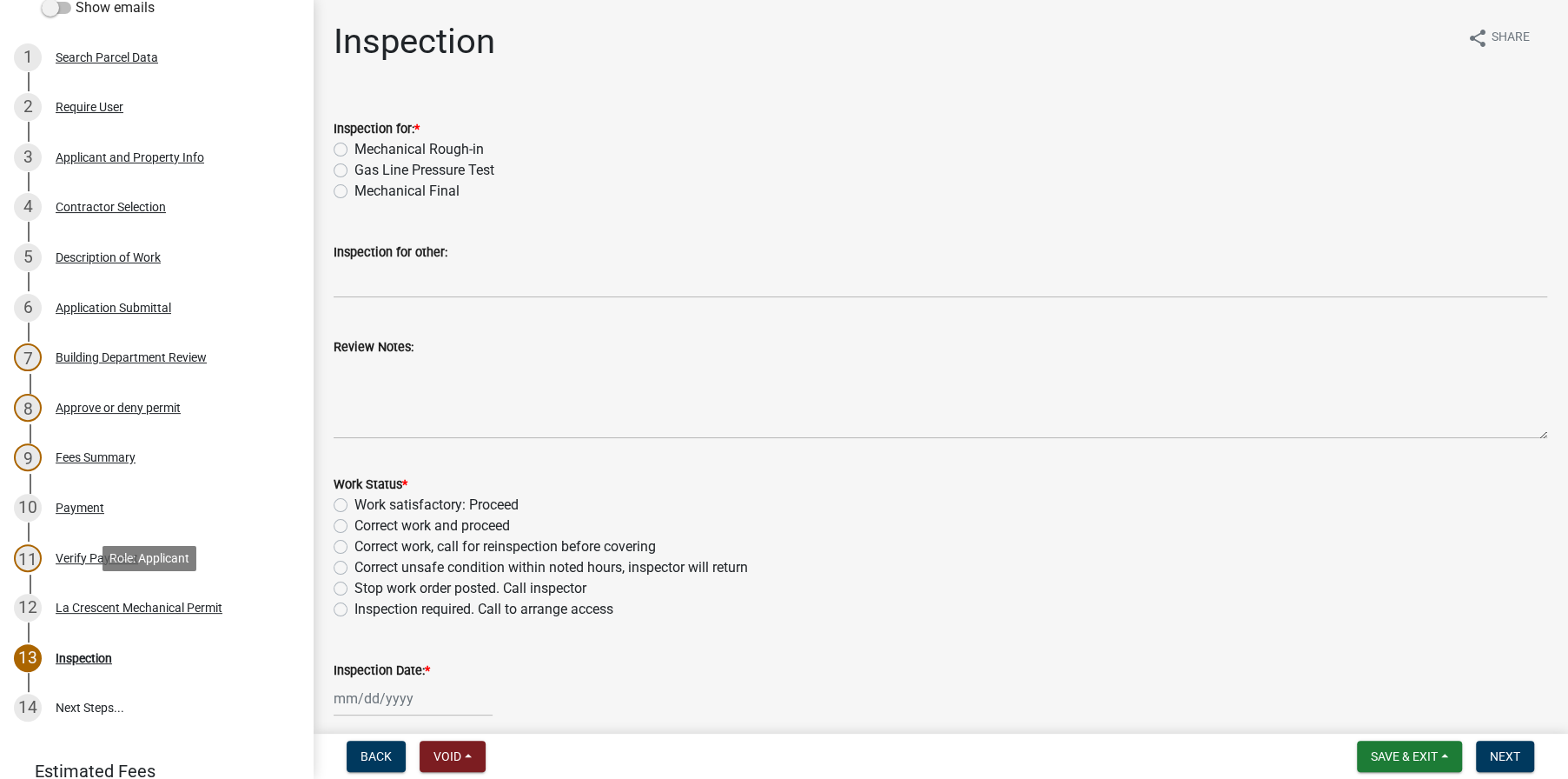
scroll to position [432, 0]
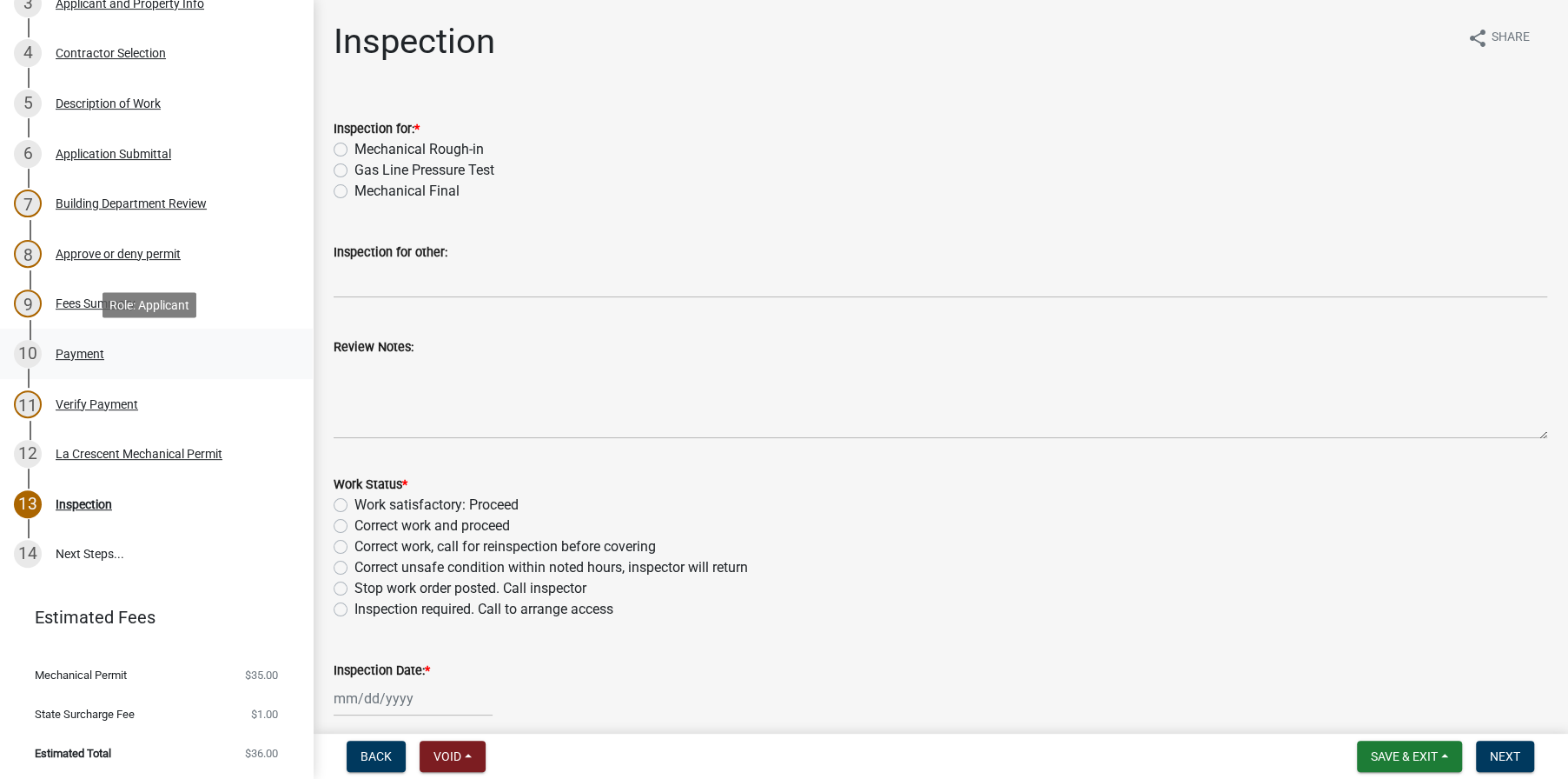
click at [84, 352] on div "Payment" at bounding box center [80, 354] width 49 height 12
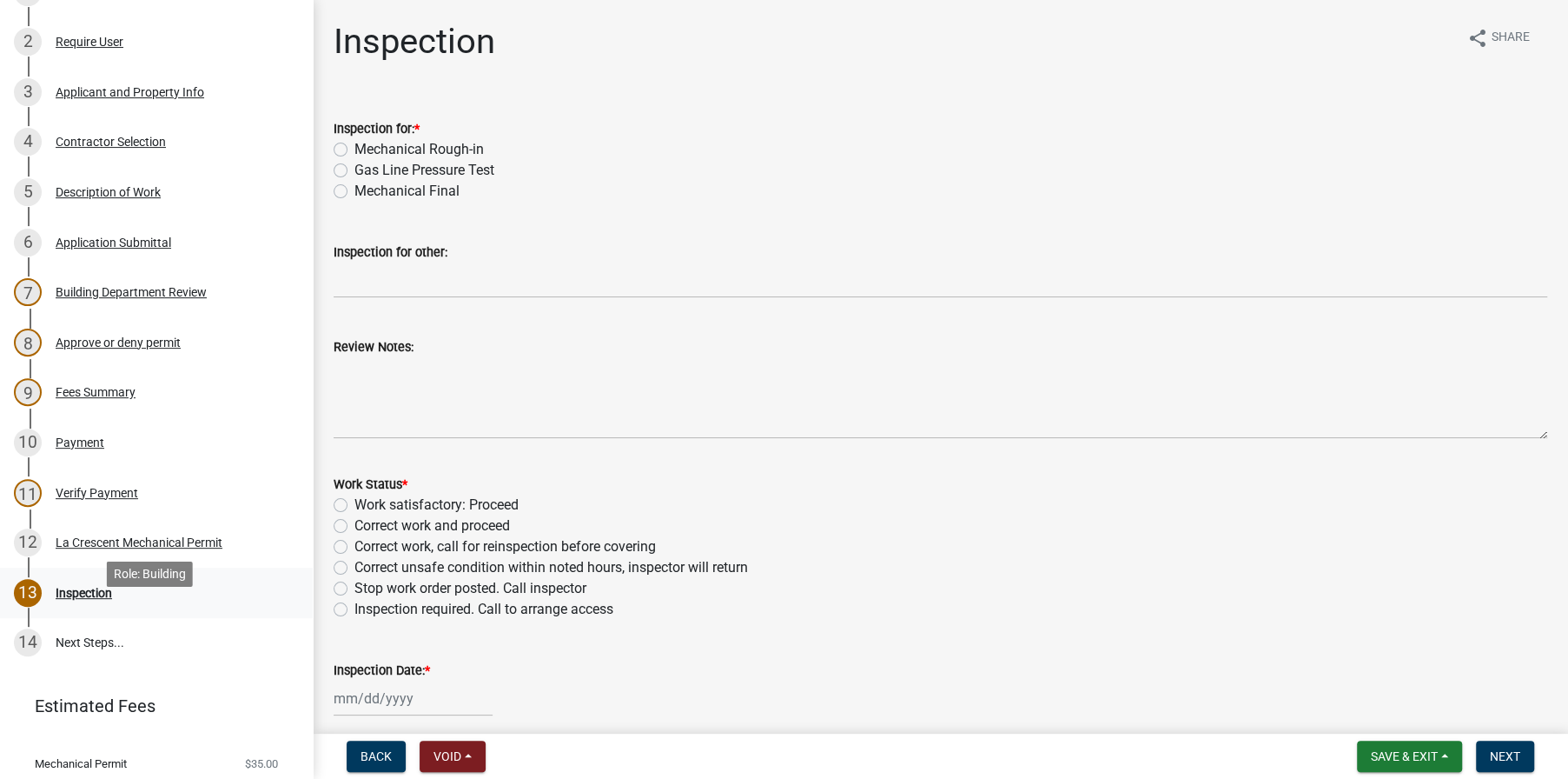
scroll to position [348, 0]
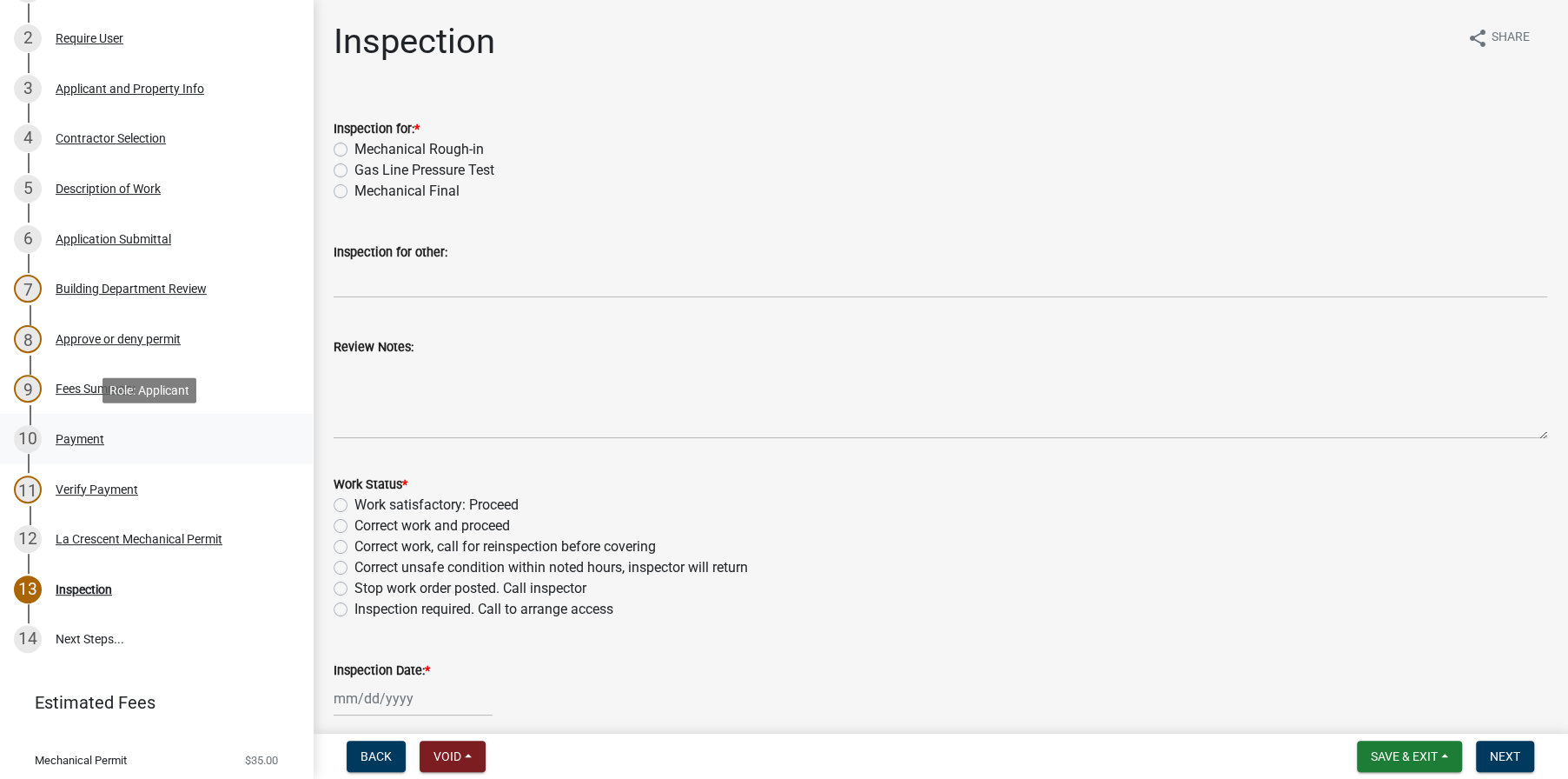
click at [84, 432] on div "Payment" at bounding box center [80, 438] width 49 height 12
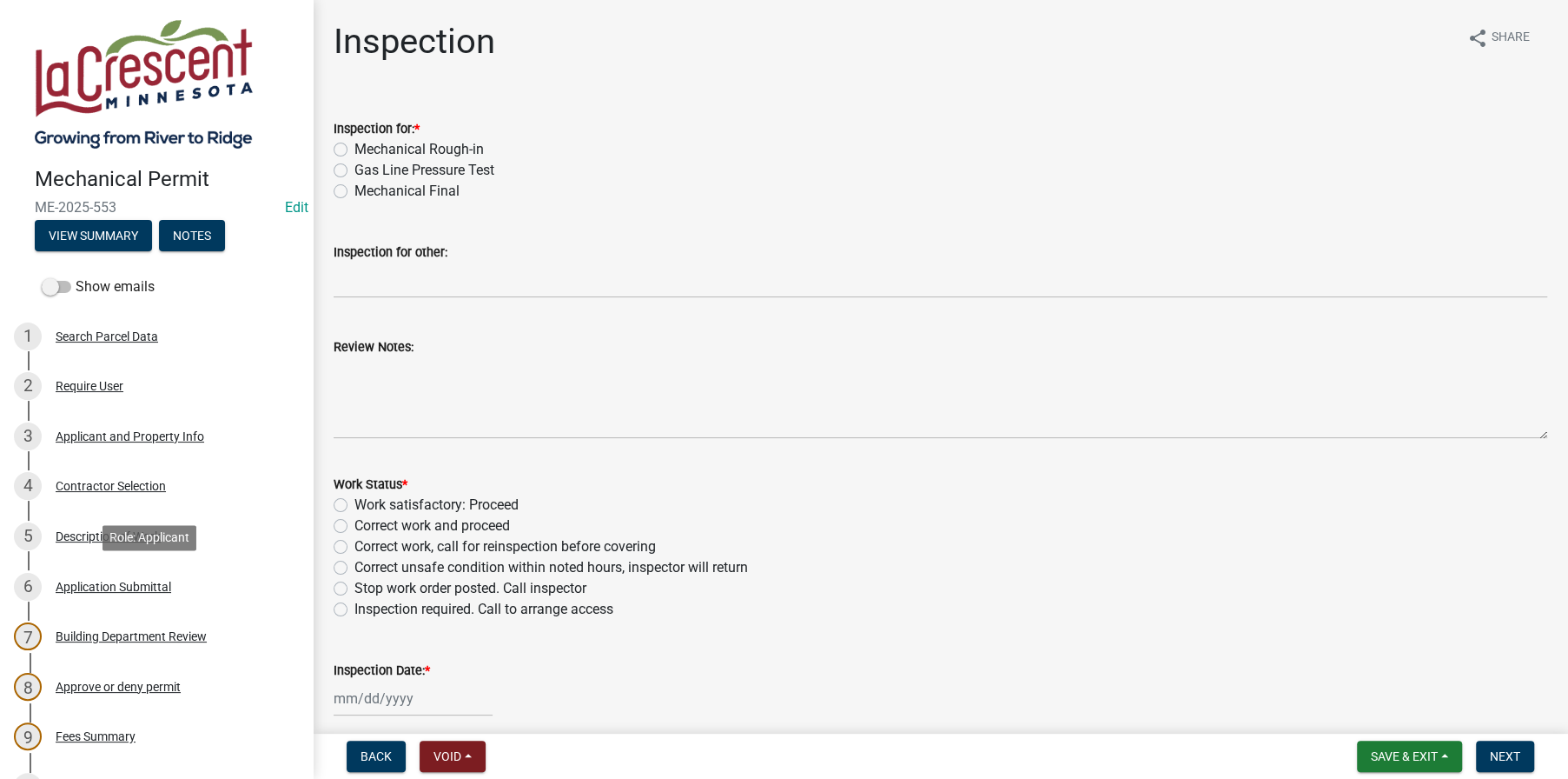
scroll to position [348, 0]
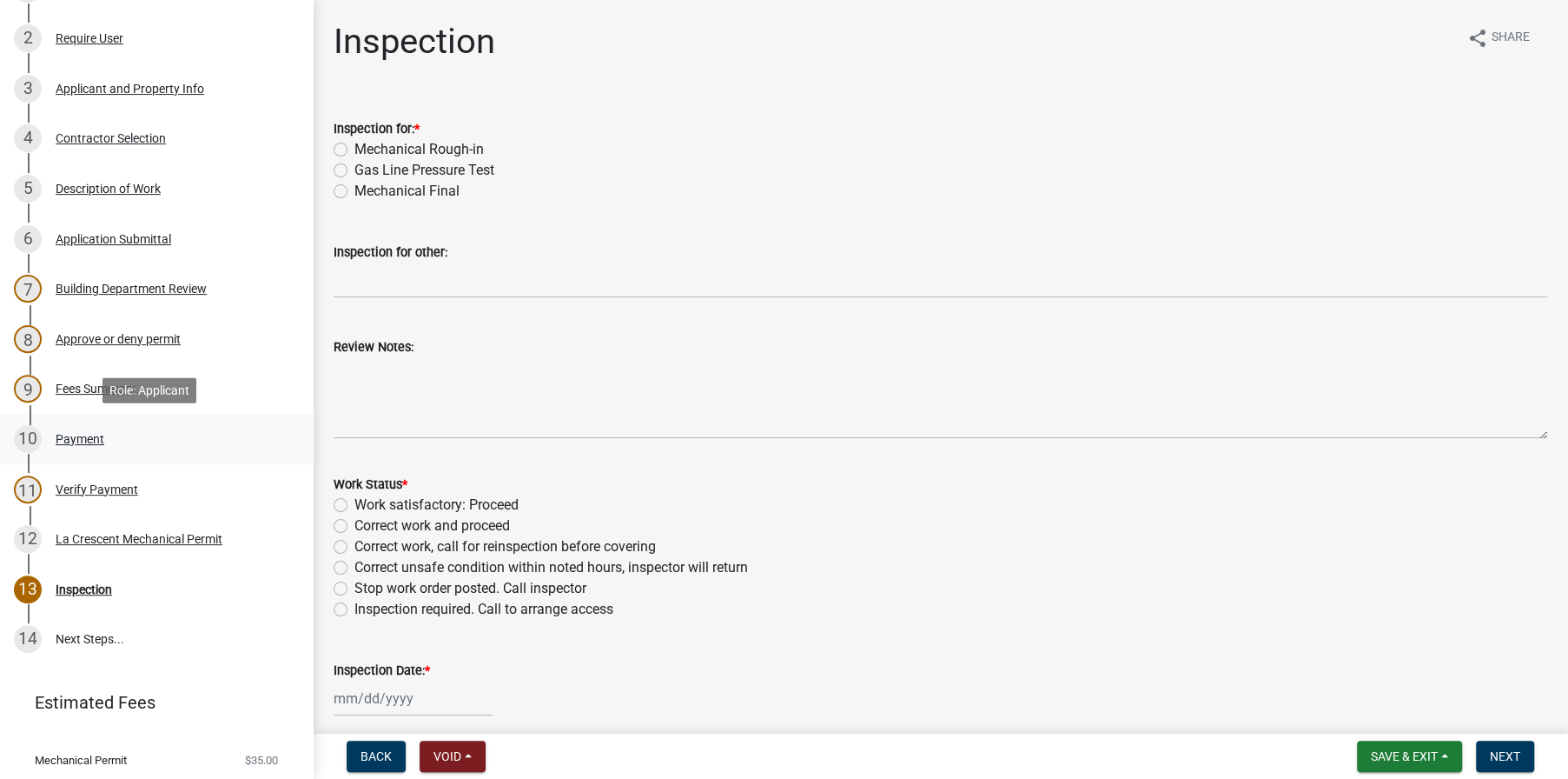
click at [84, 438] on div "Payment" at bounding box center [80, 438] width 49 height 12
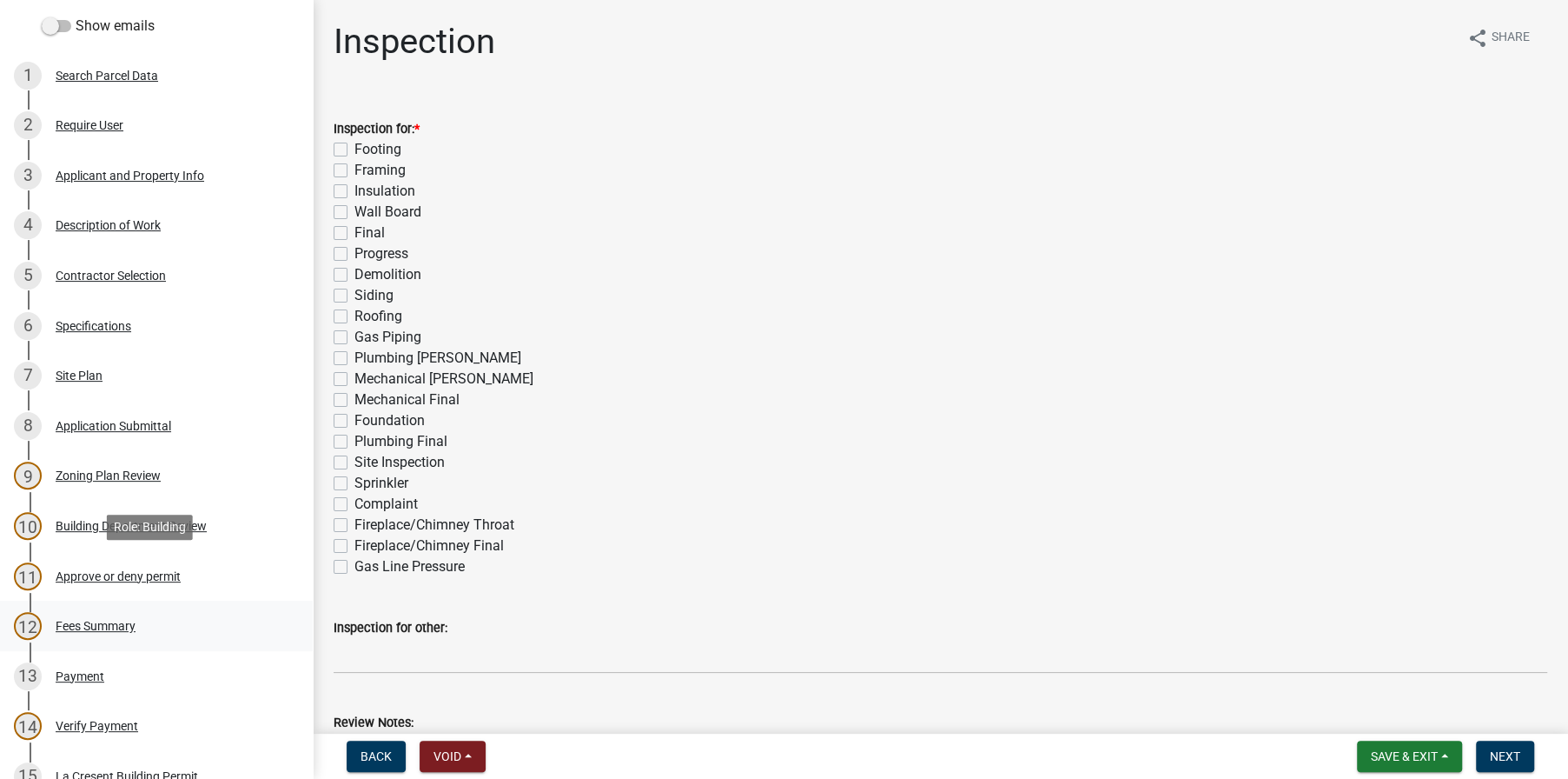
scroll to position [521, 0]
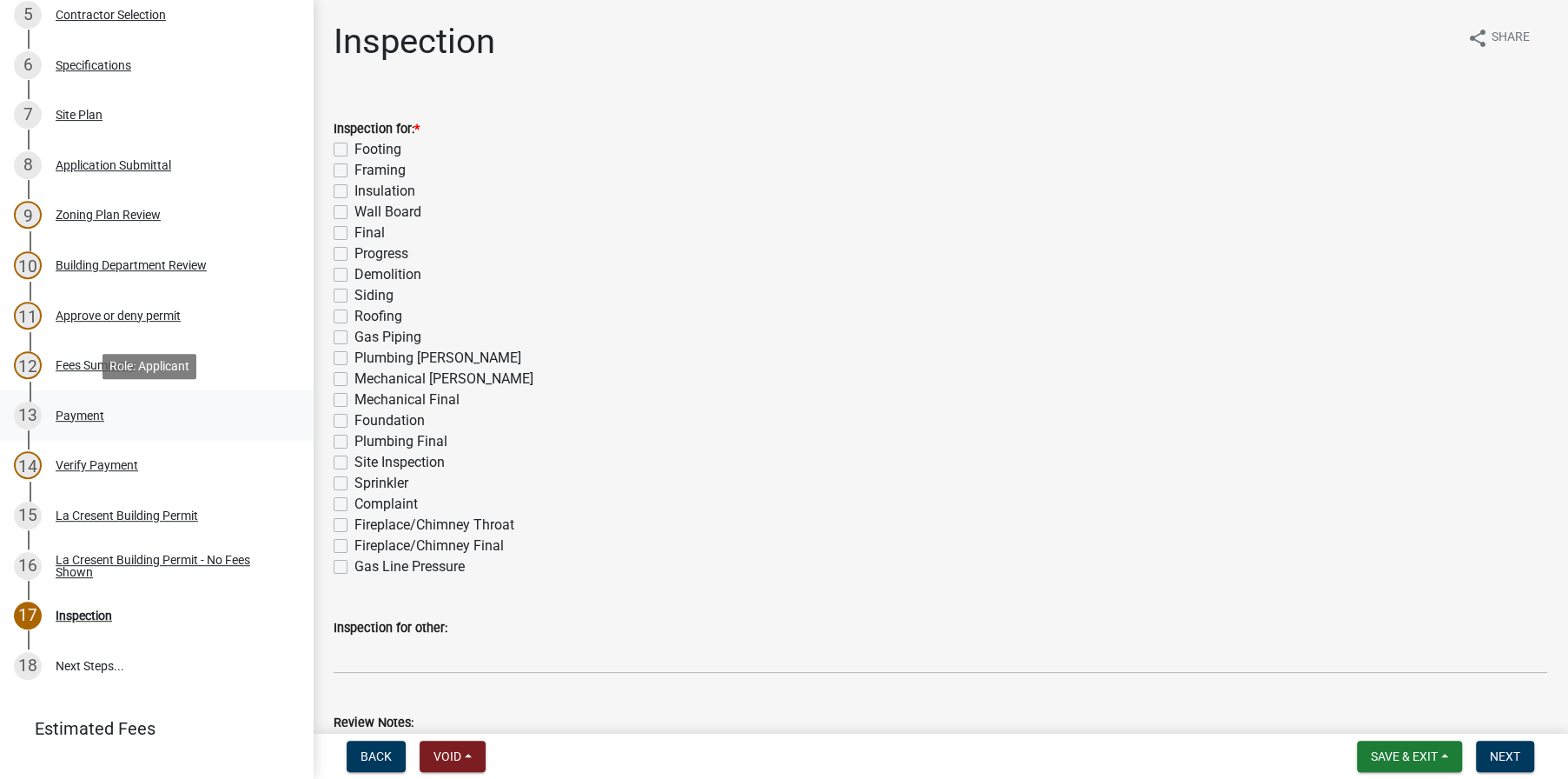
click at [75, 411] on div "Payment" at bounding box center [80, 415] width 49 height 12
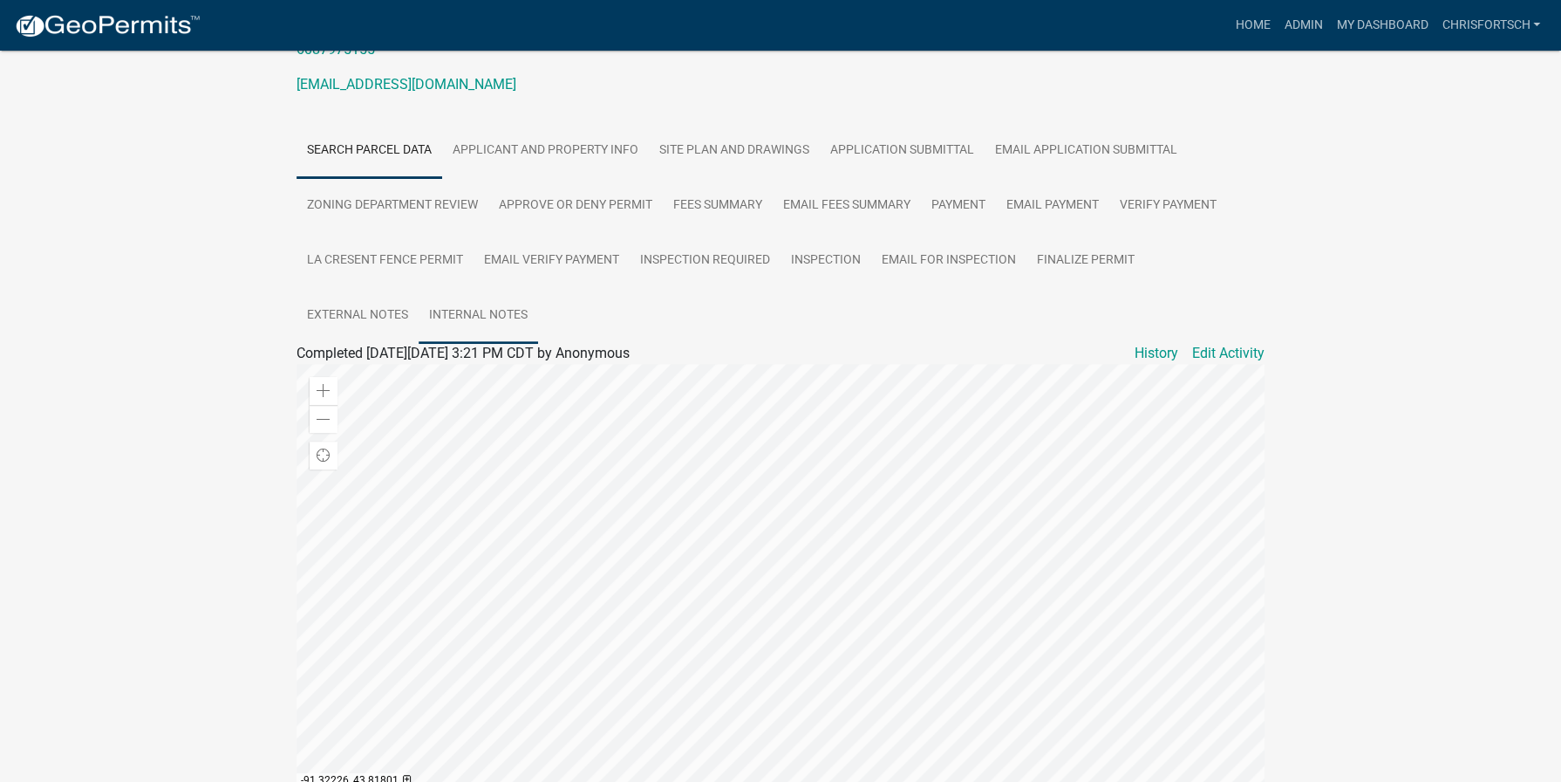
scroll to position [186, 0]
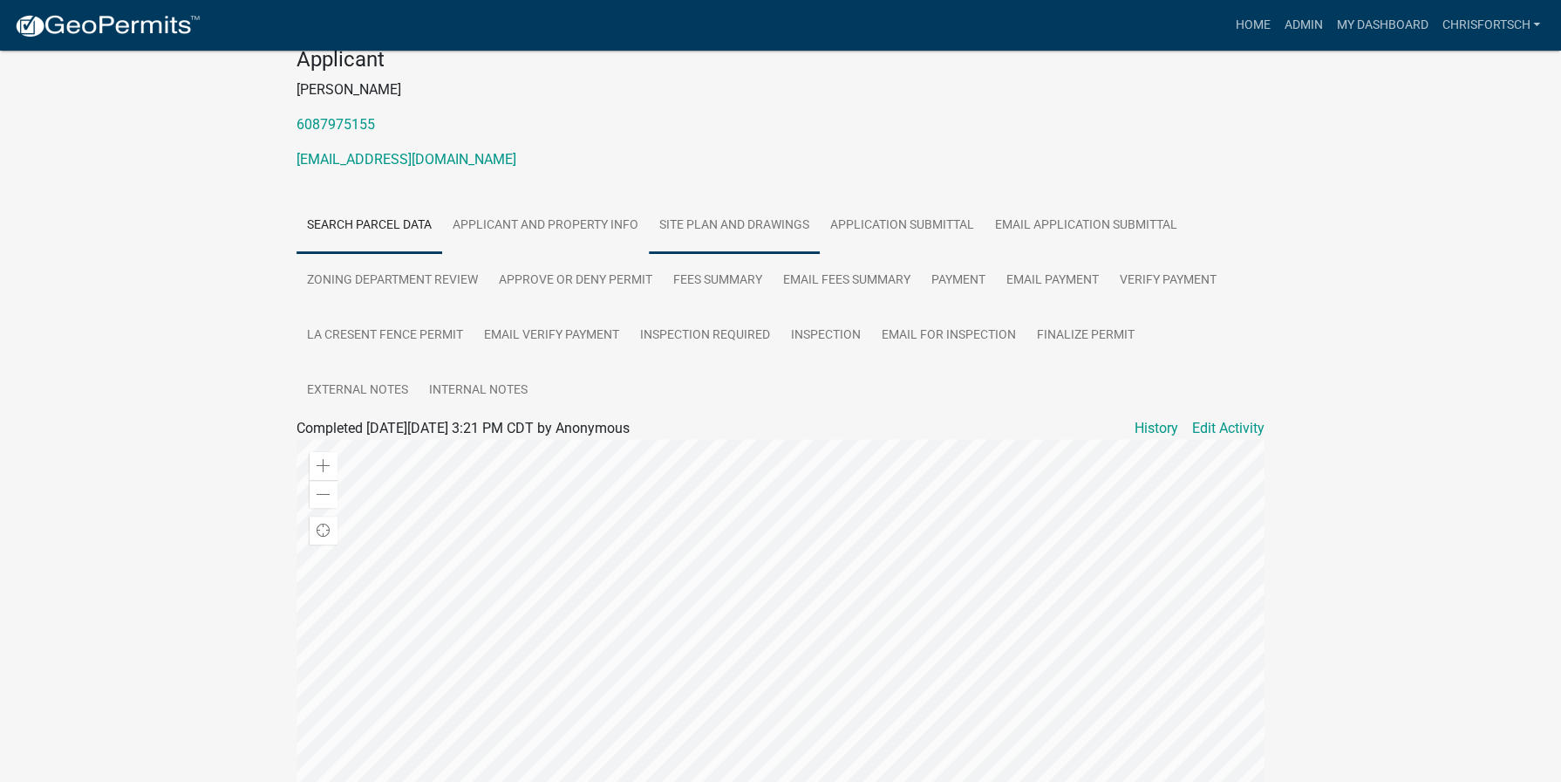
click at [776, 214] on link "Site Plan and Drawings" at bounding box center [734, 226] width 171 height 56
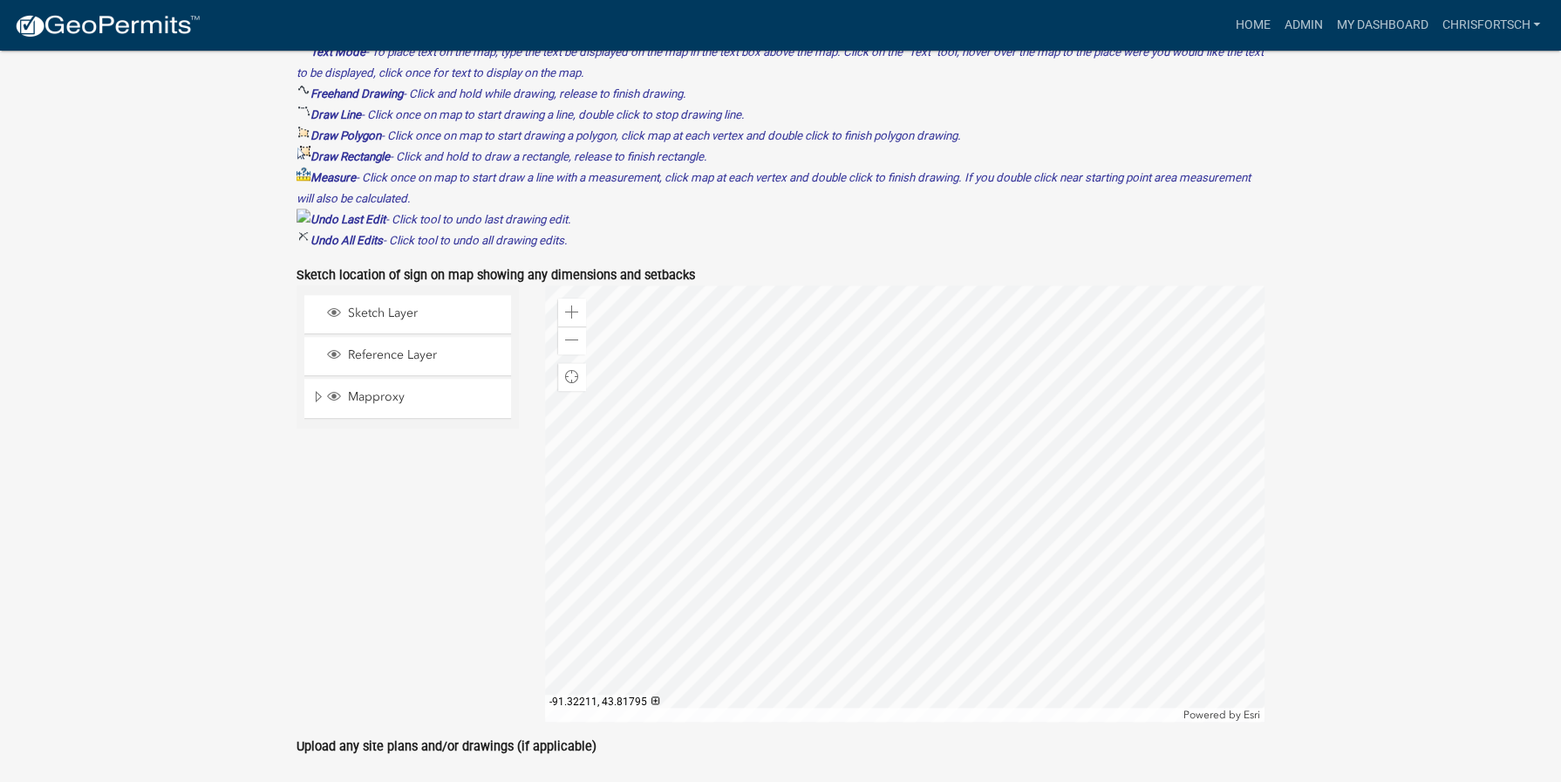
scroll to position [973, 0]
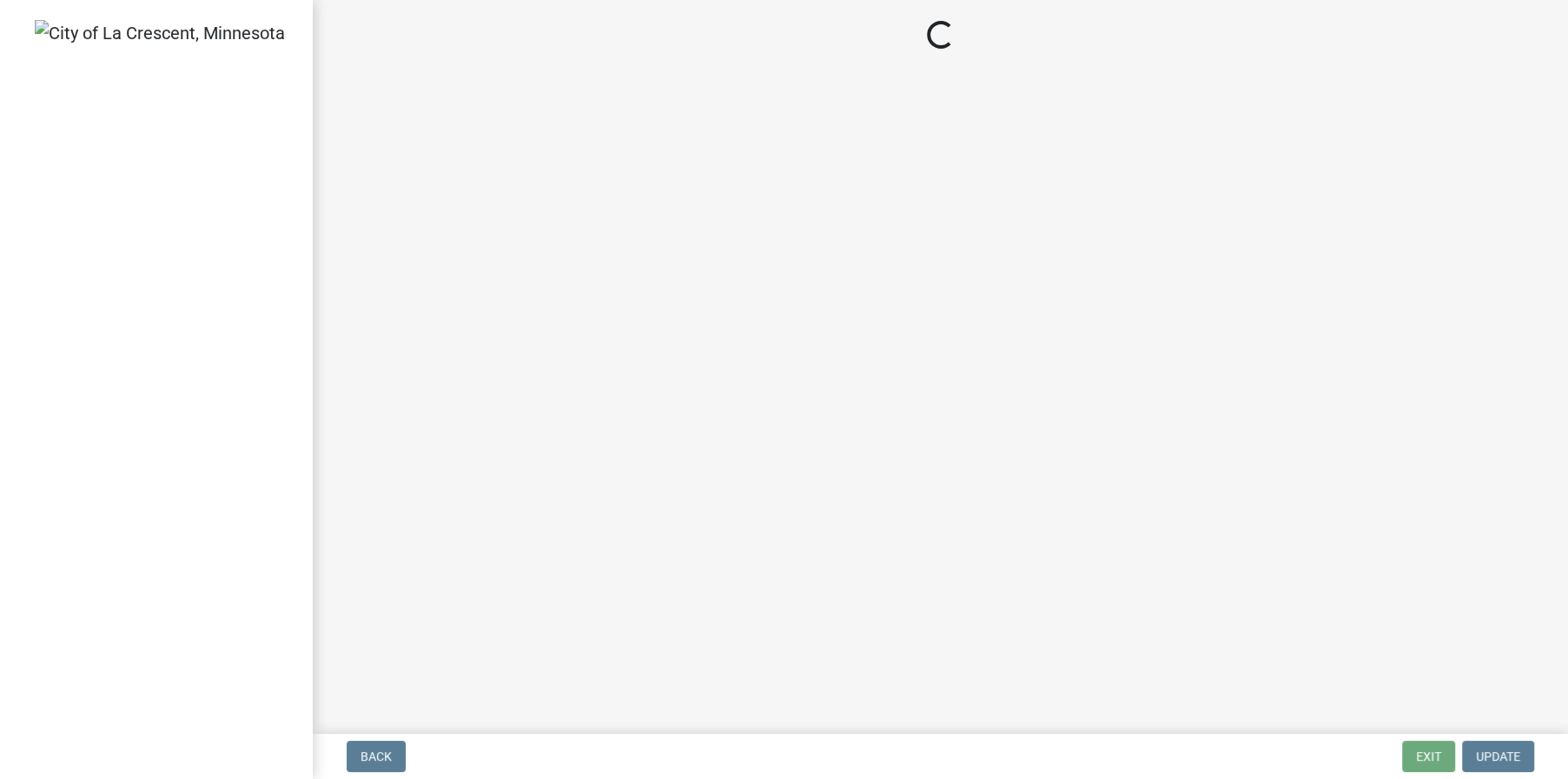
select select "3: 3"
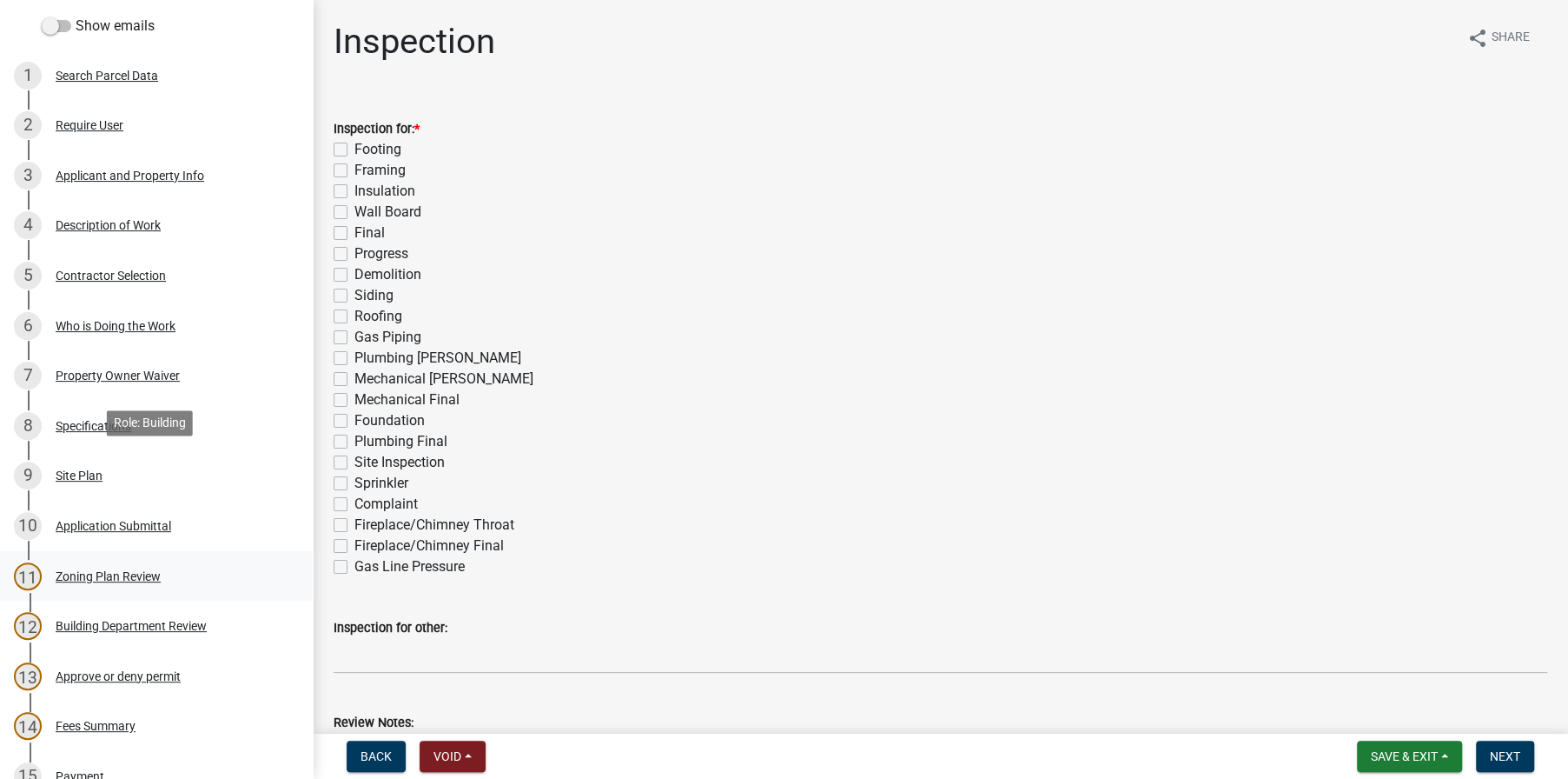
scroll to position [521, 0]
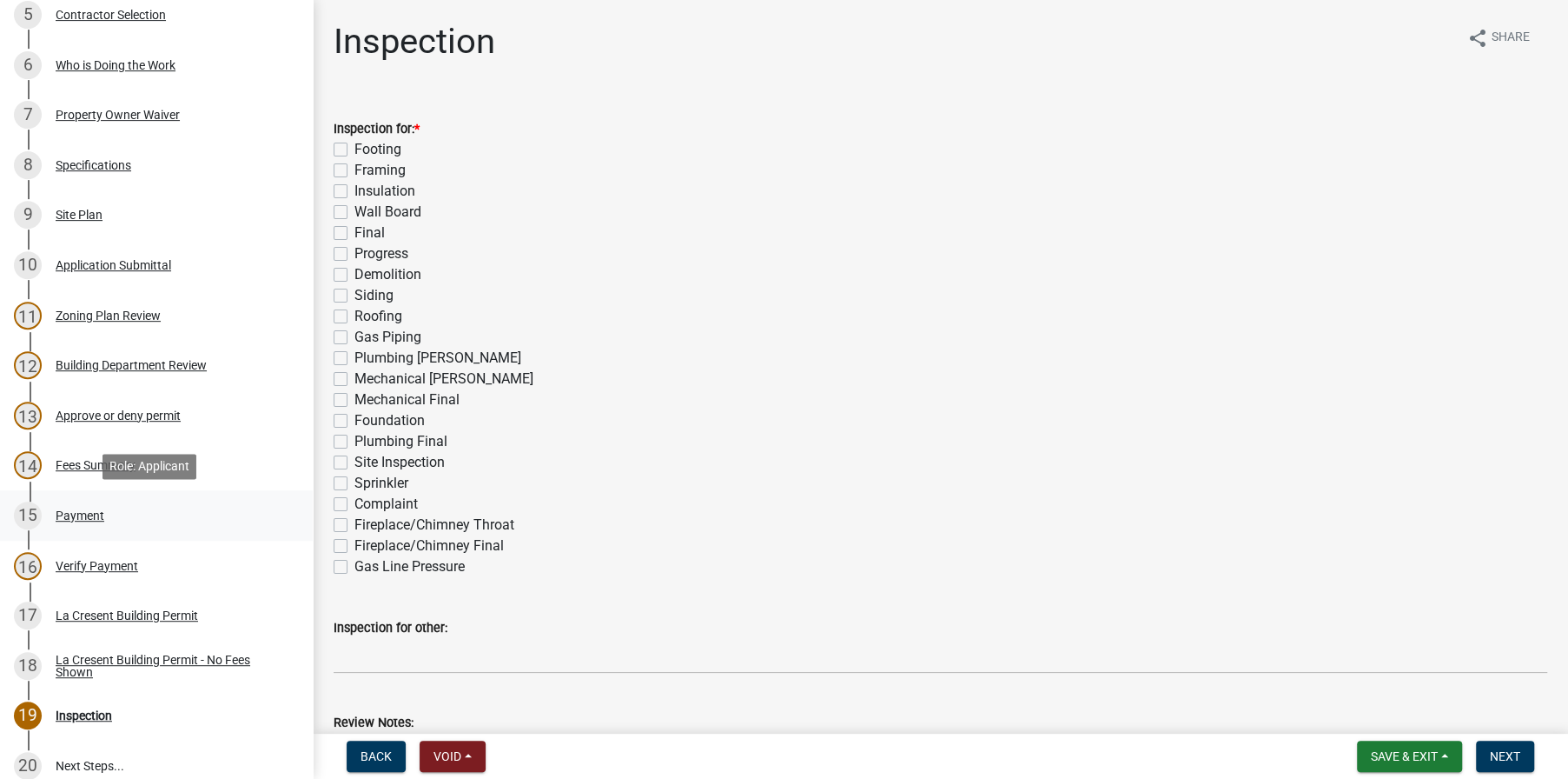
click at [65, 509] on div "Payment" at bounding box center [80, 515] width 49 height 12
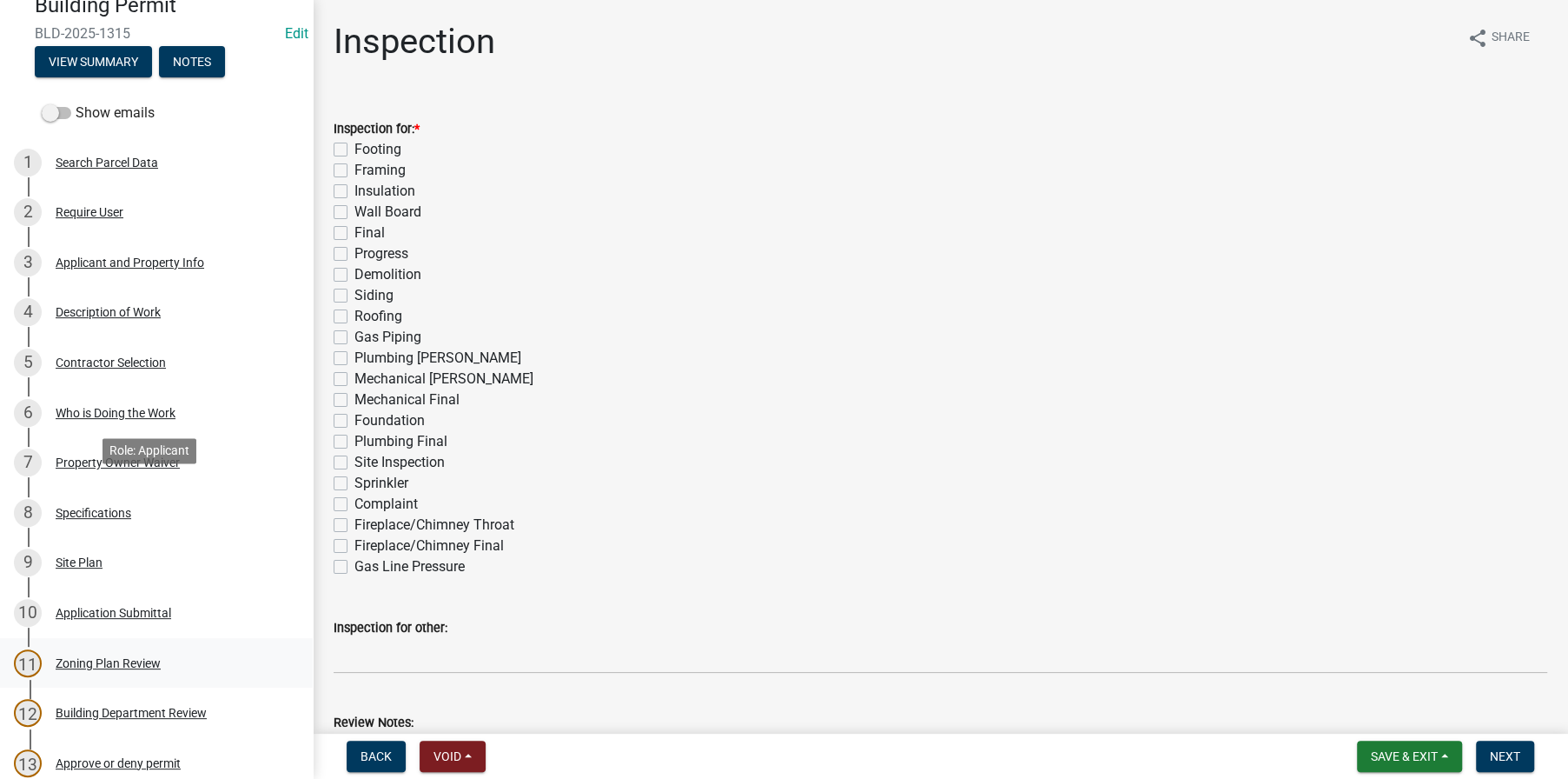
scroll to position [434, 0]
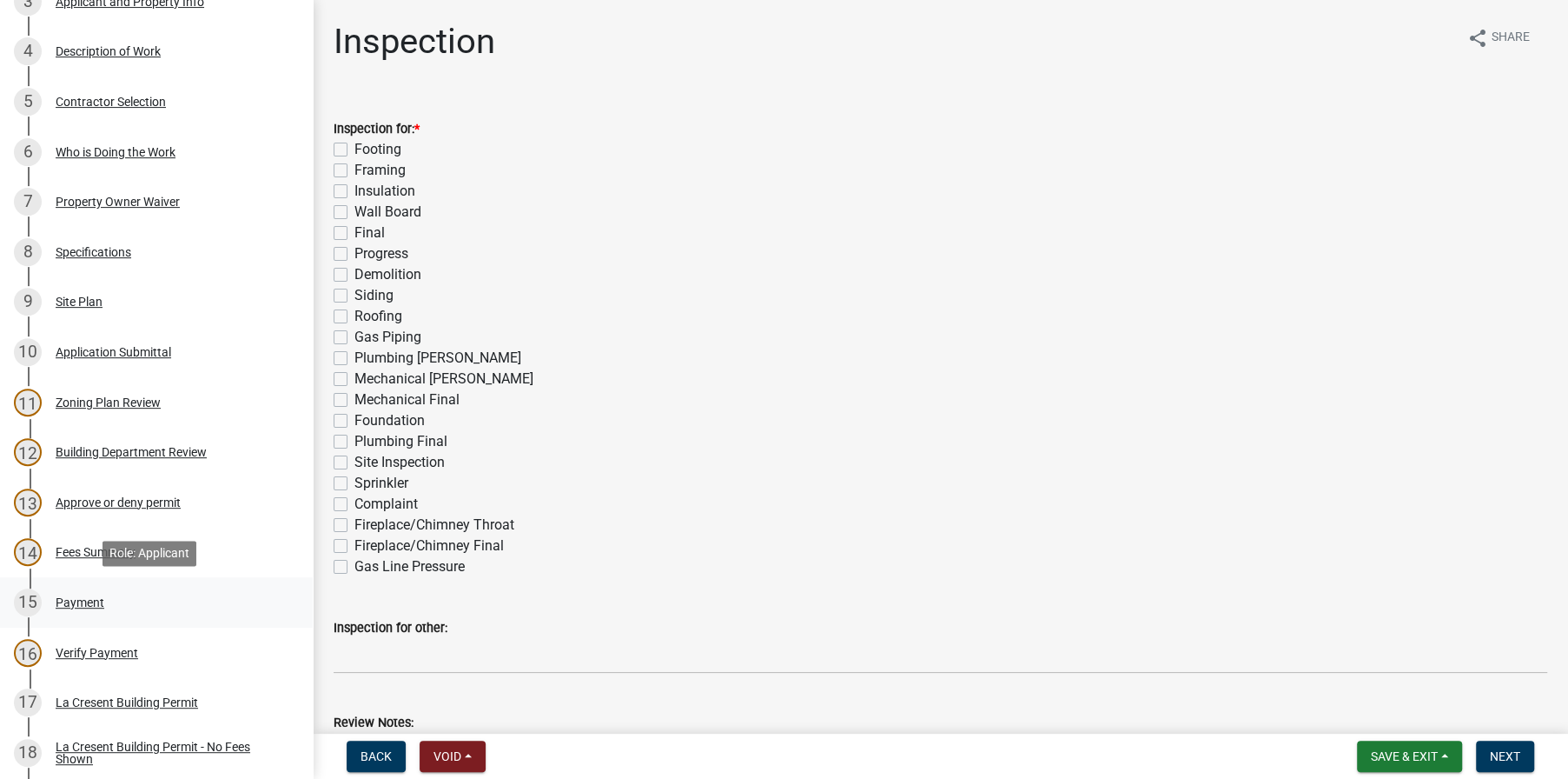
click at [70, 596] on div "Payment" at bounding box center [80, 602] width 49 height 12
